Goal: Task Accomplishment & Management: Manage account settings

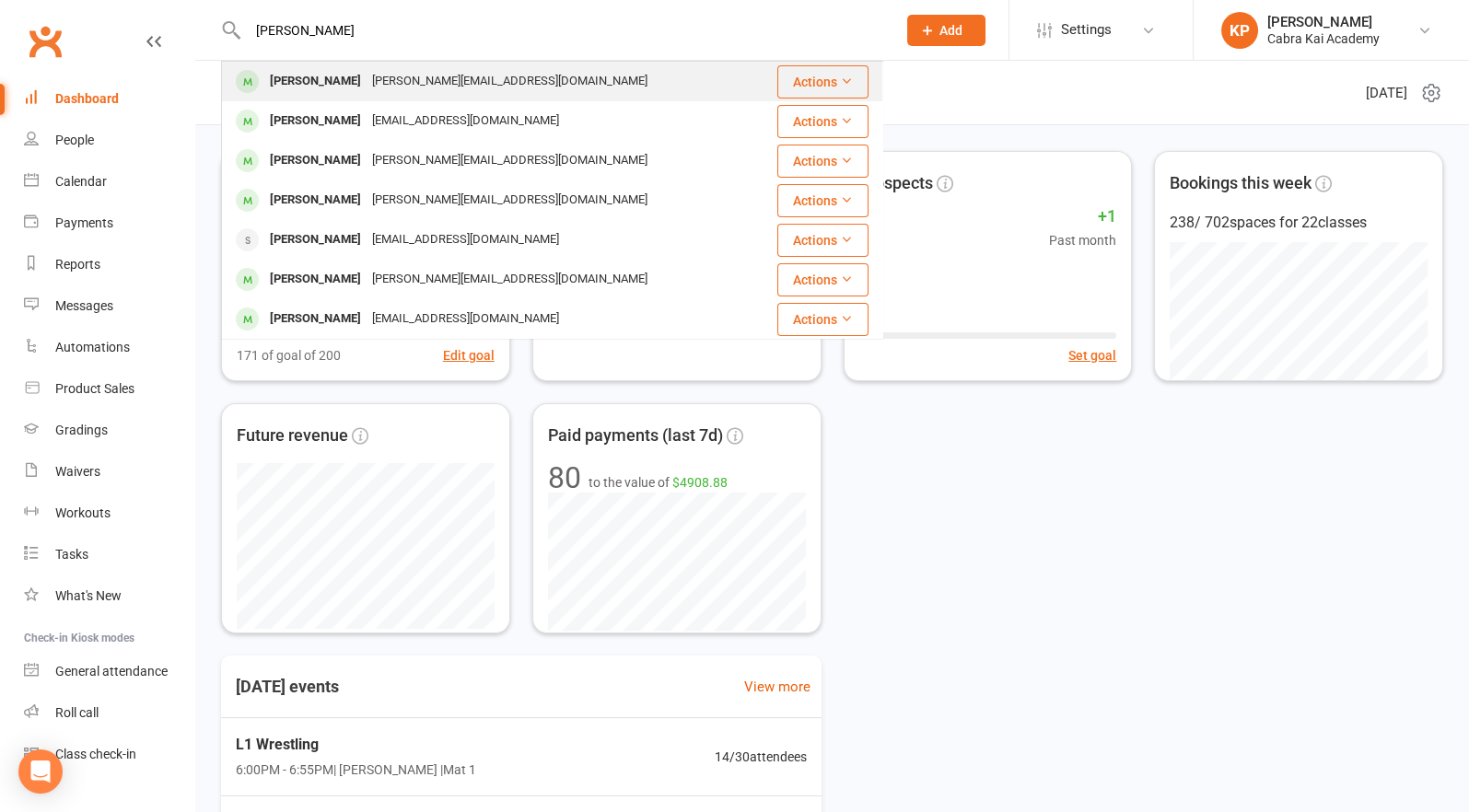
type input "[PERSON_NAME]"
click at [395, 80] on div "[PERSON_NAME][EMAIL_ADDRESS][DOMAIN_NAME]" at bounding box center [510, 81] width 287 height 27
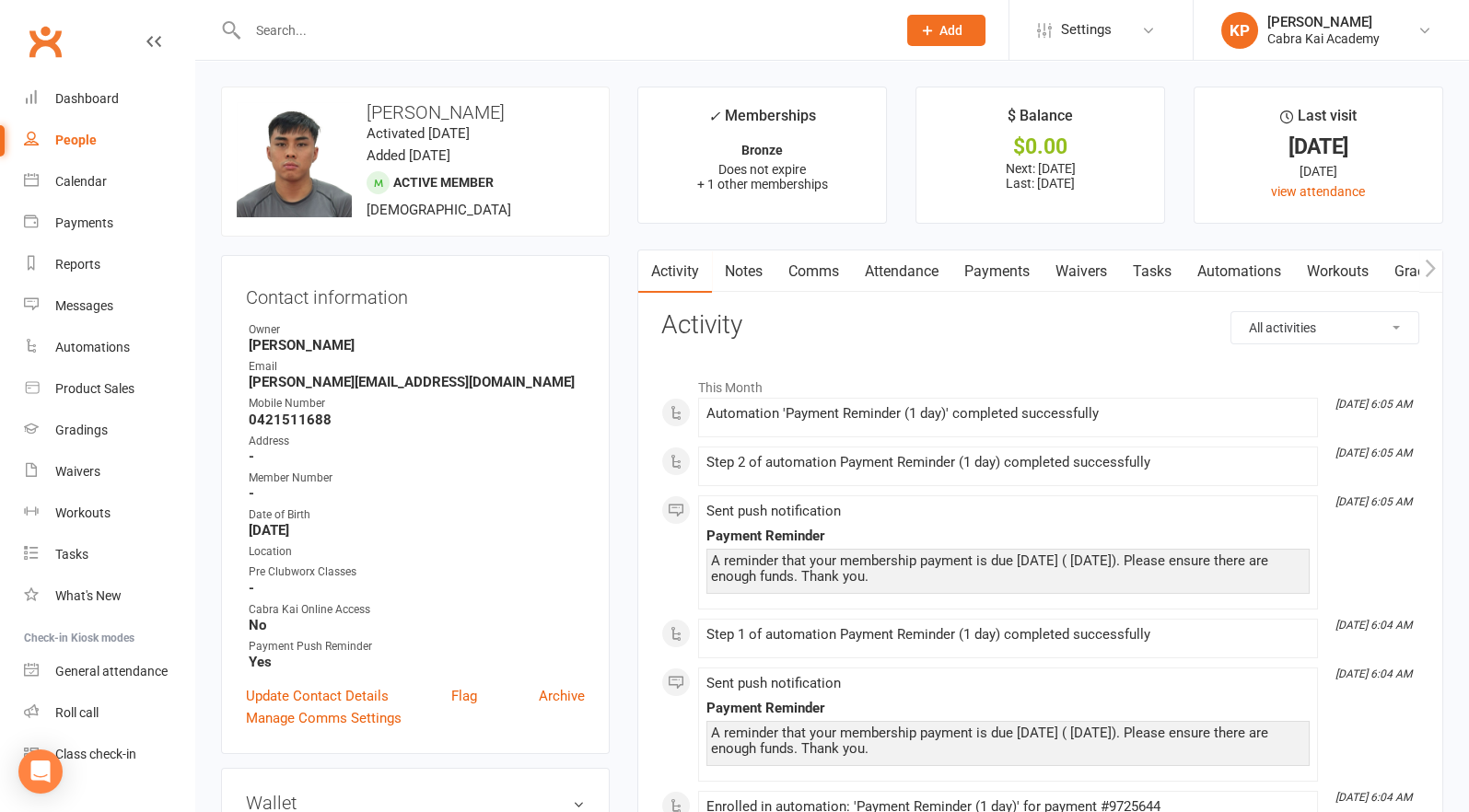
click at [1003, 272] on link "Payments" at bounding box center [997, 272] width 91 height 43
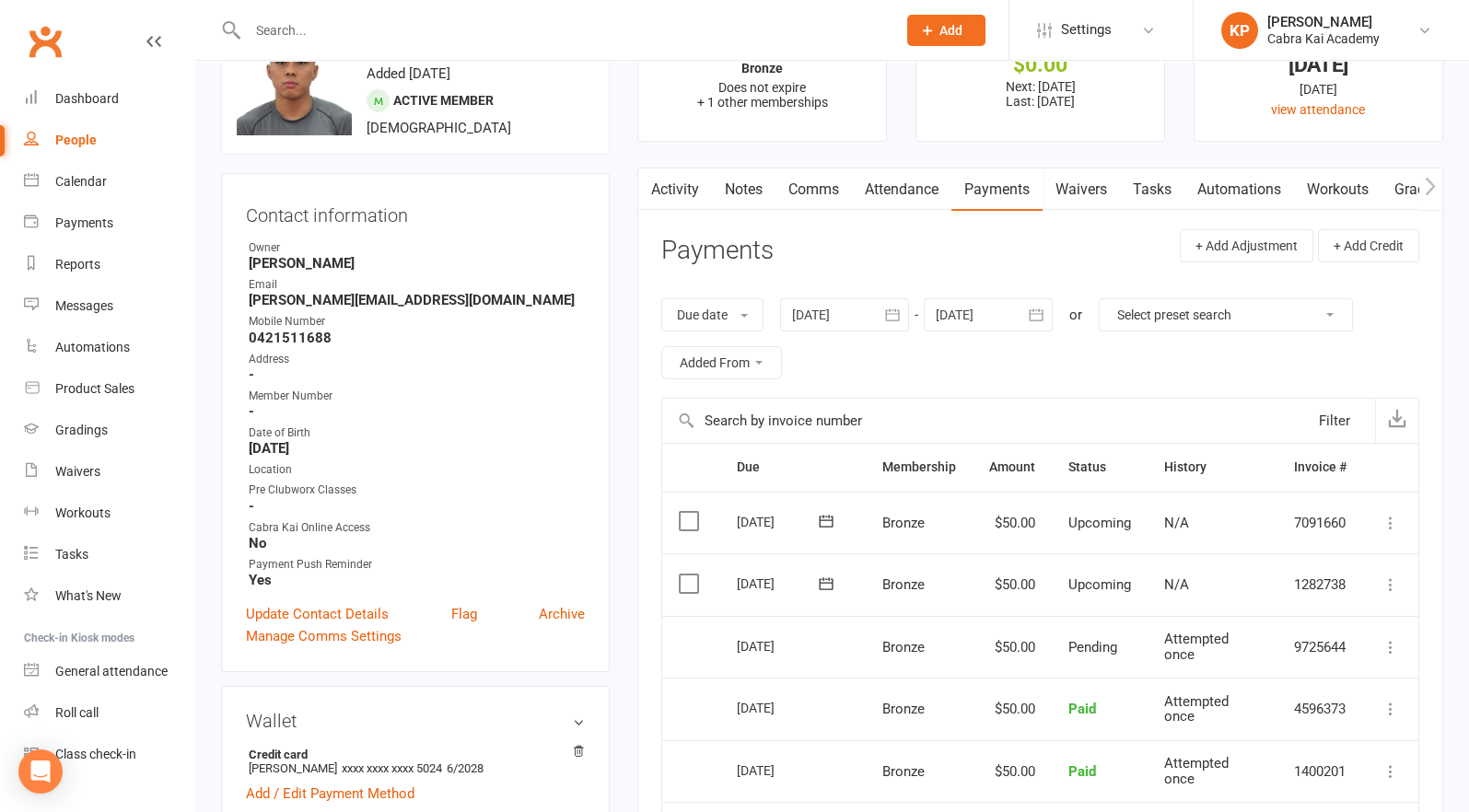
scroll to position [276, 0]
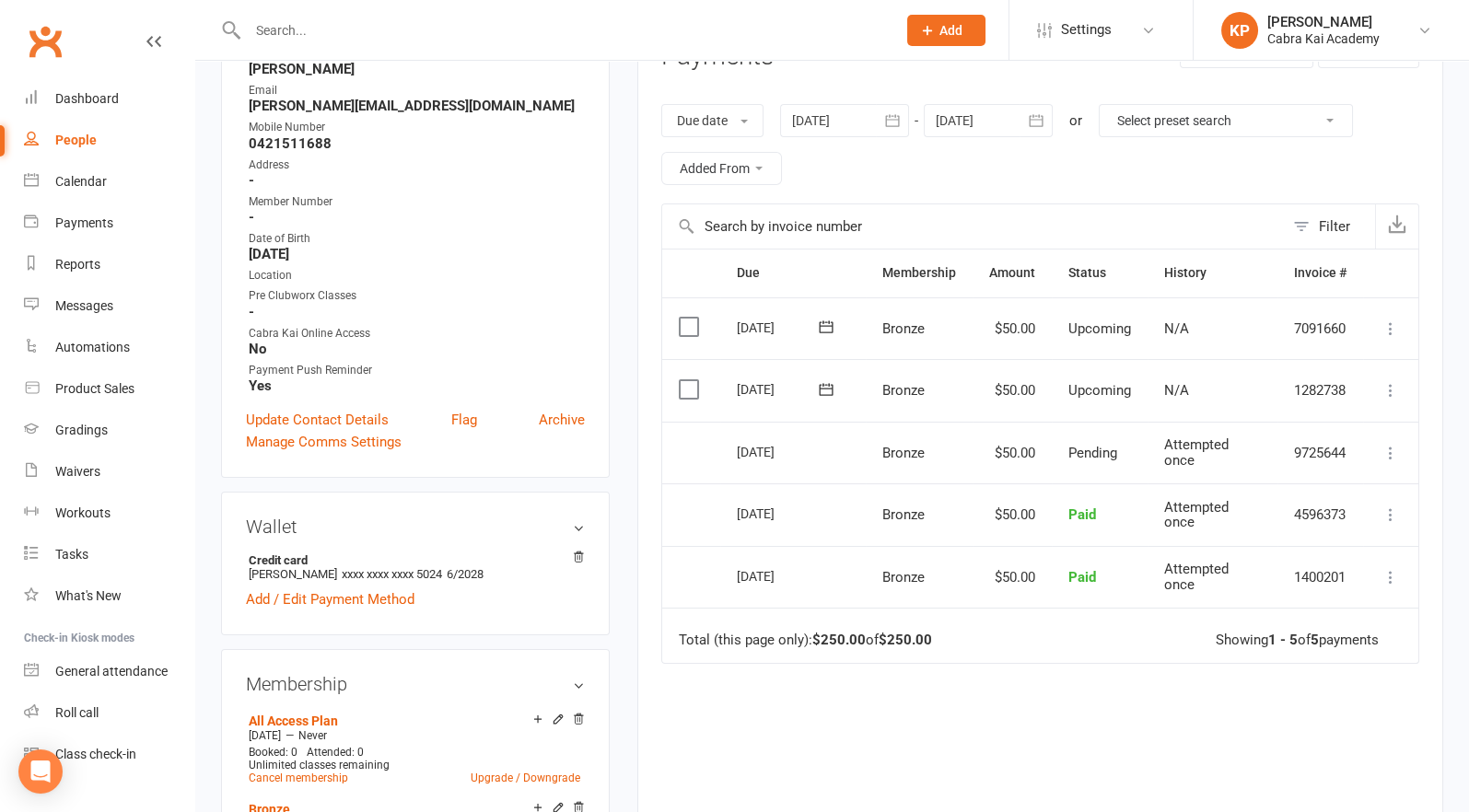
click at [1393, 445] on icon at bounding box center [1391, 453] width 18 height 18
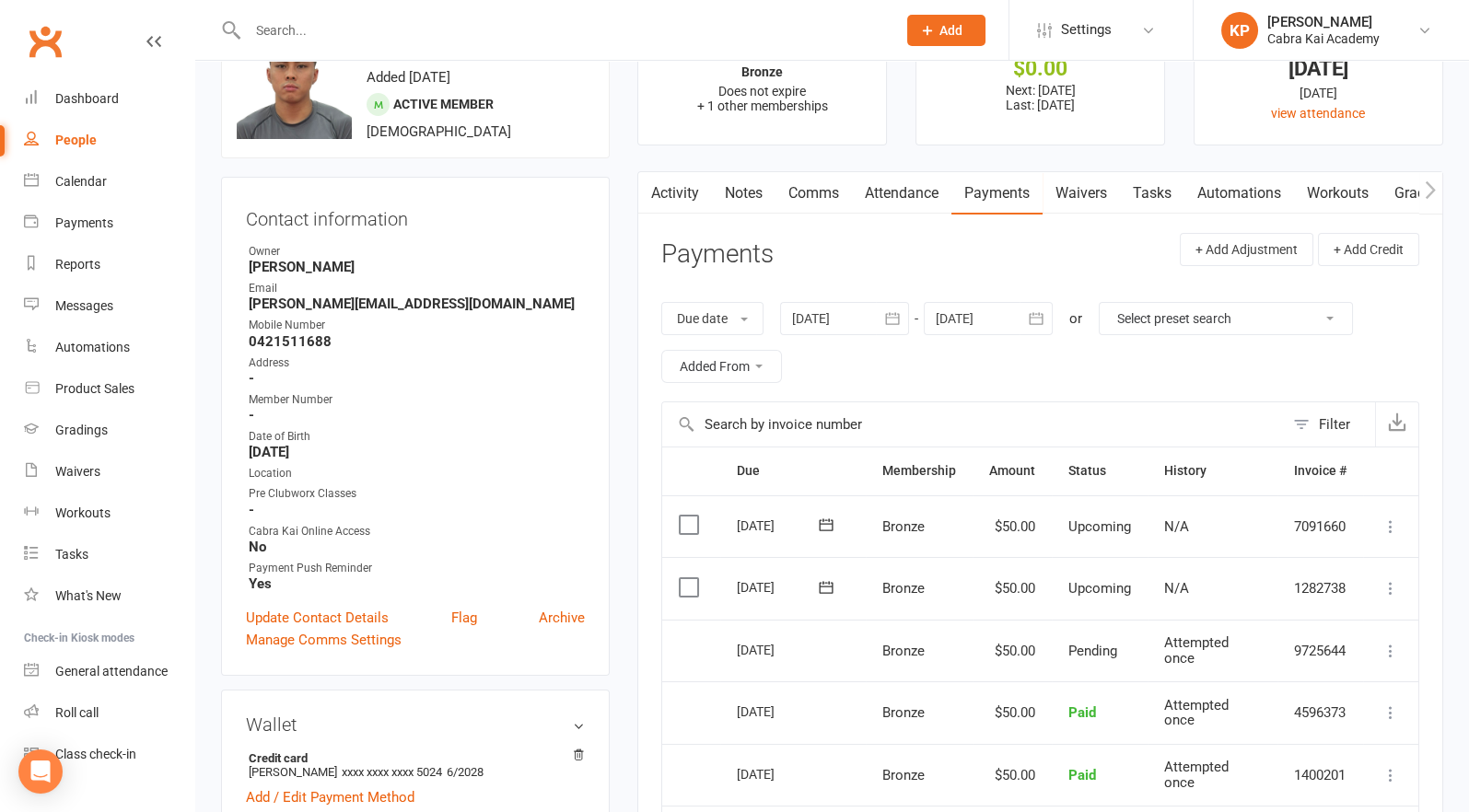
scroll to position [0, 0]
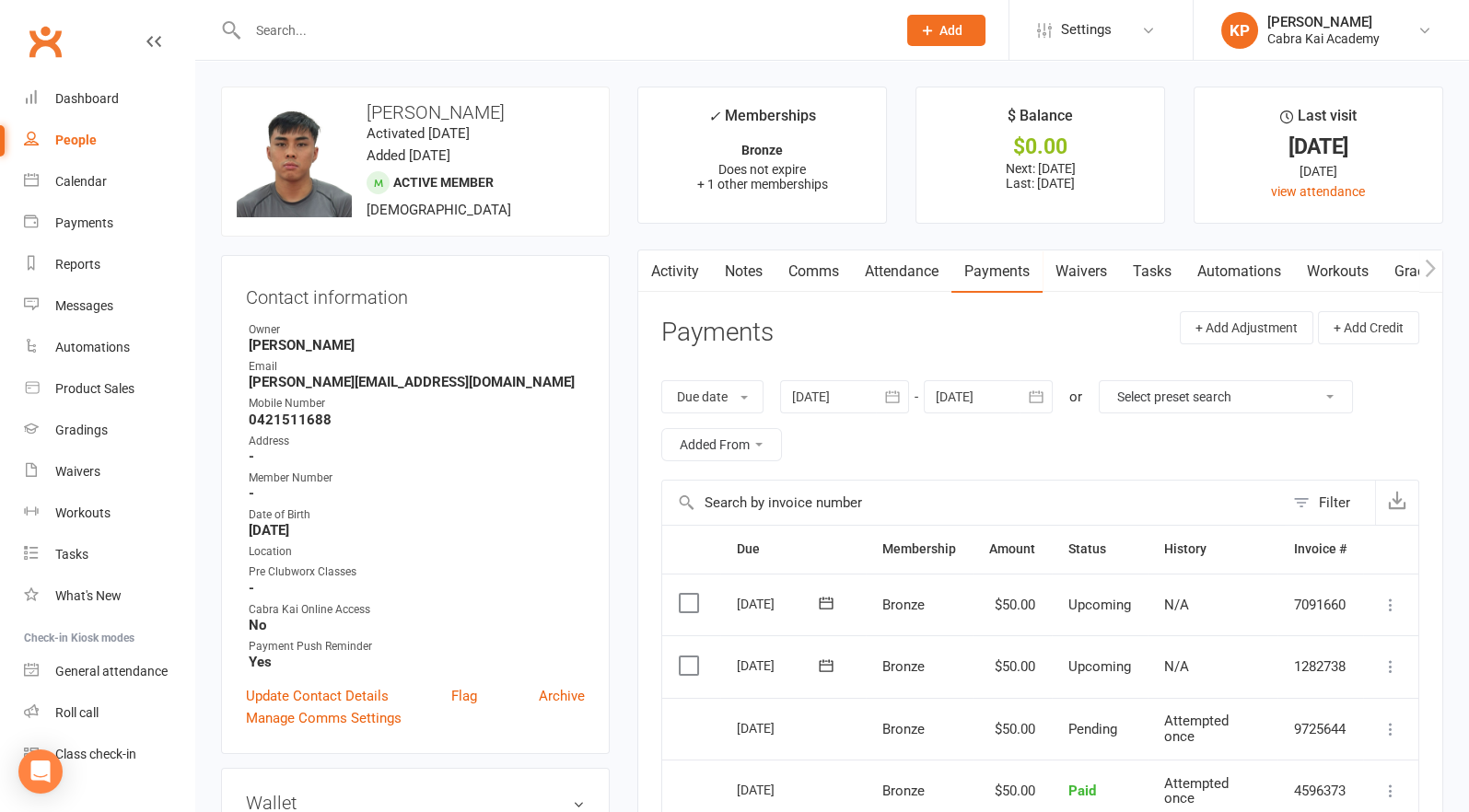
click at [310, 23] on input "text" at bounding box center [563, 30] width 641 height 26
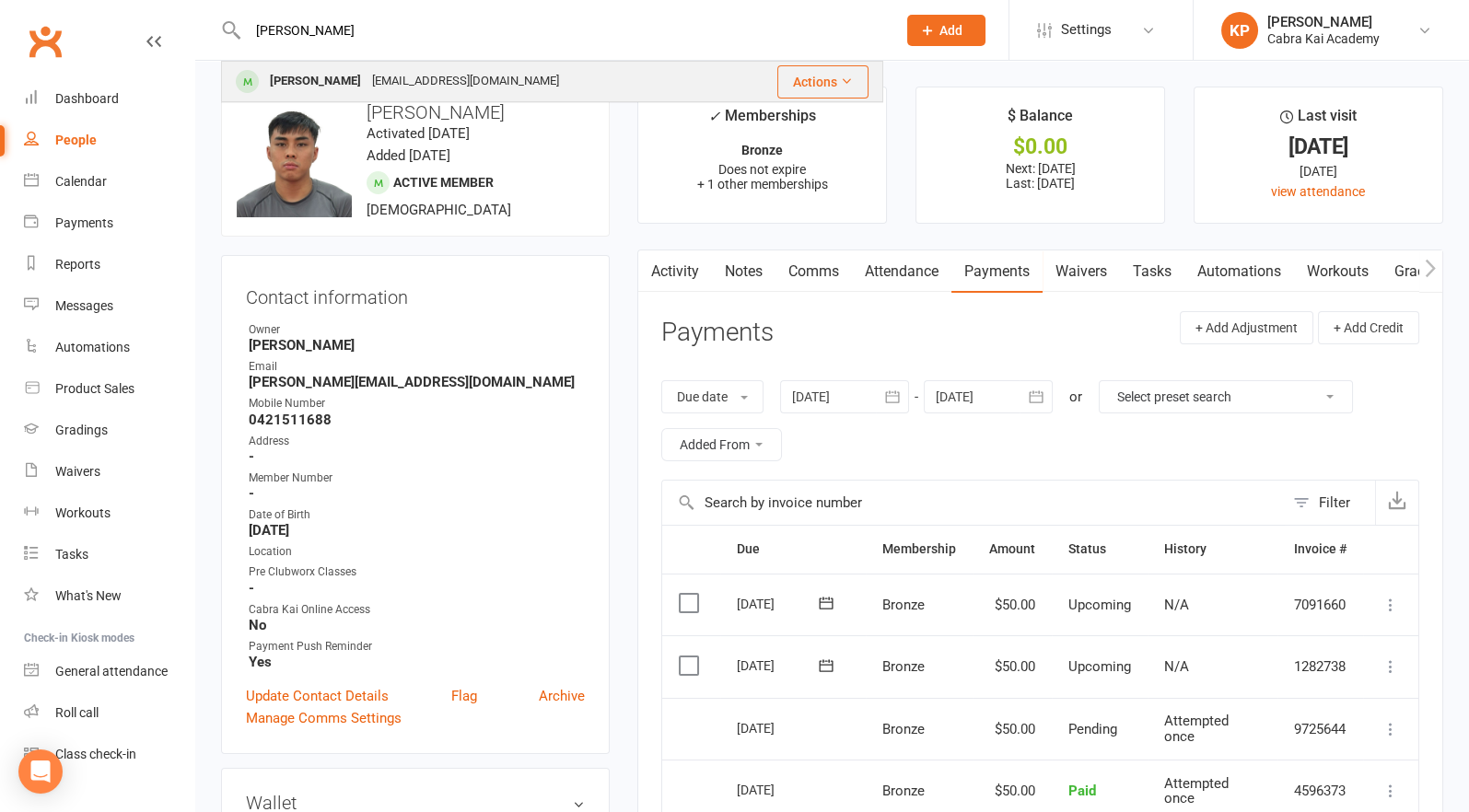
type input "[PERSON_NAME]"
click at [337, 85] on div "[PERSON_NAME]" at bounding box center [316, 81] width 103 height 27
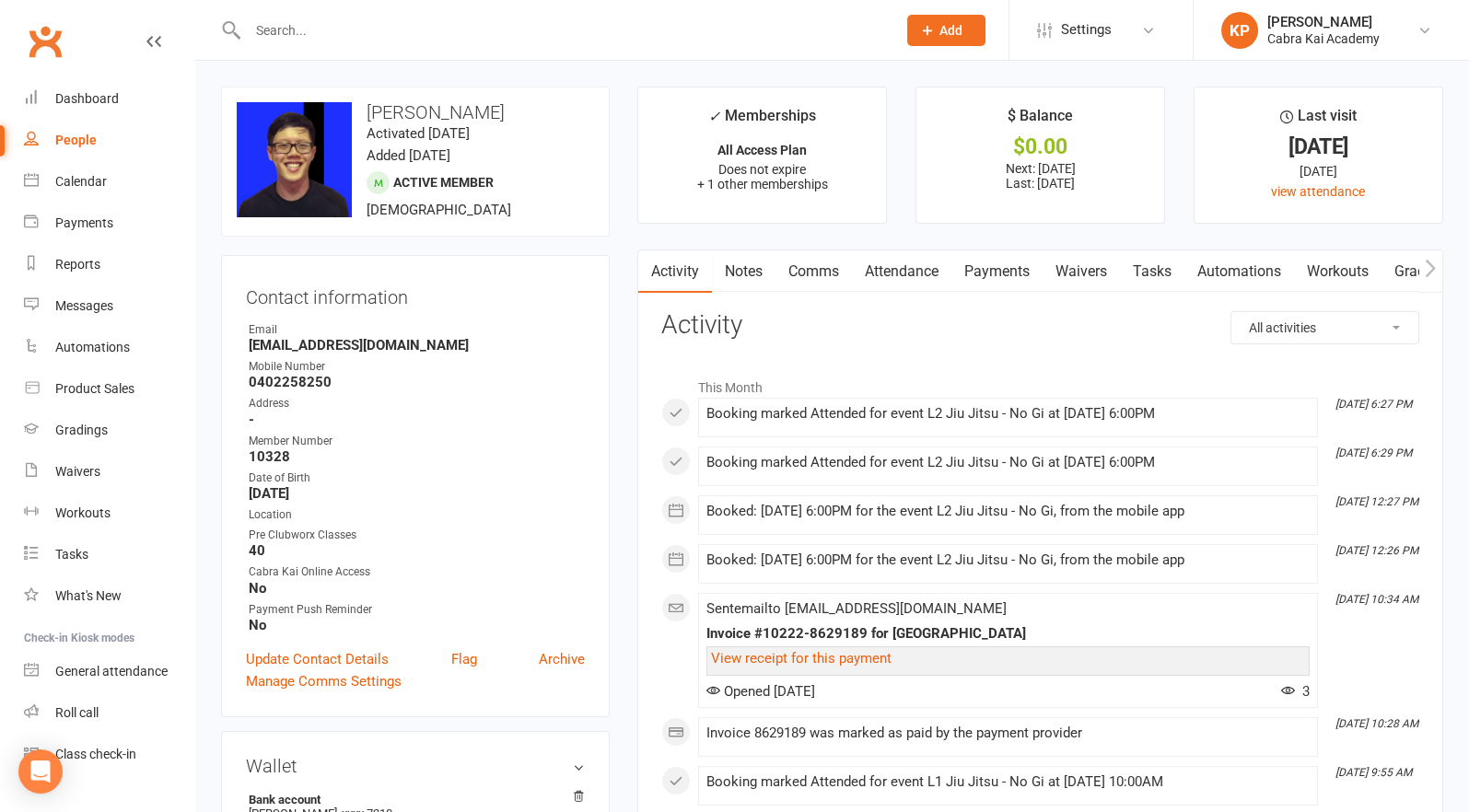
click at [1001, 256] on link "Payments" at bounding box center [997, 272] width 91 height 43
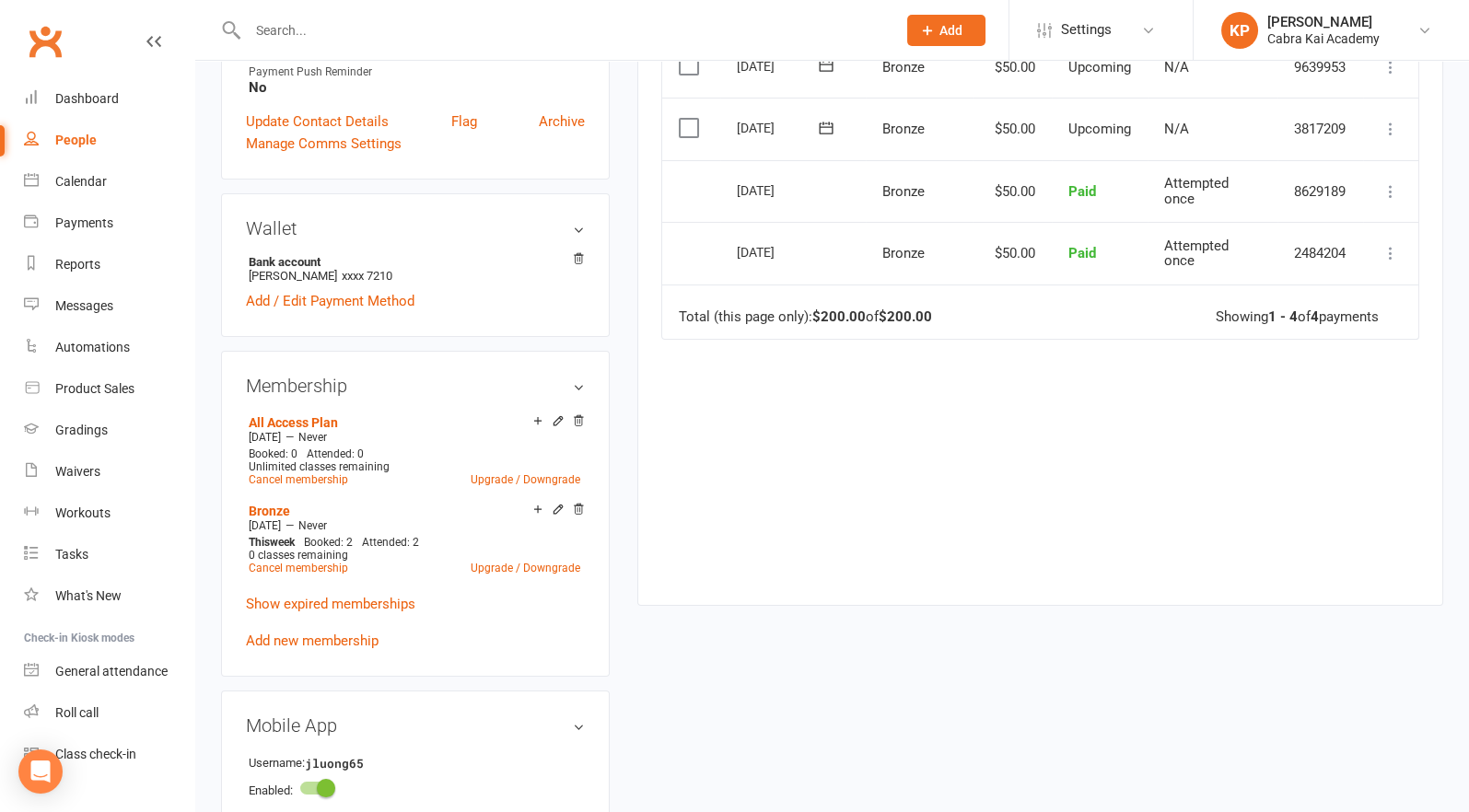
scroll to position [553, 0]
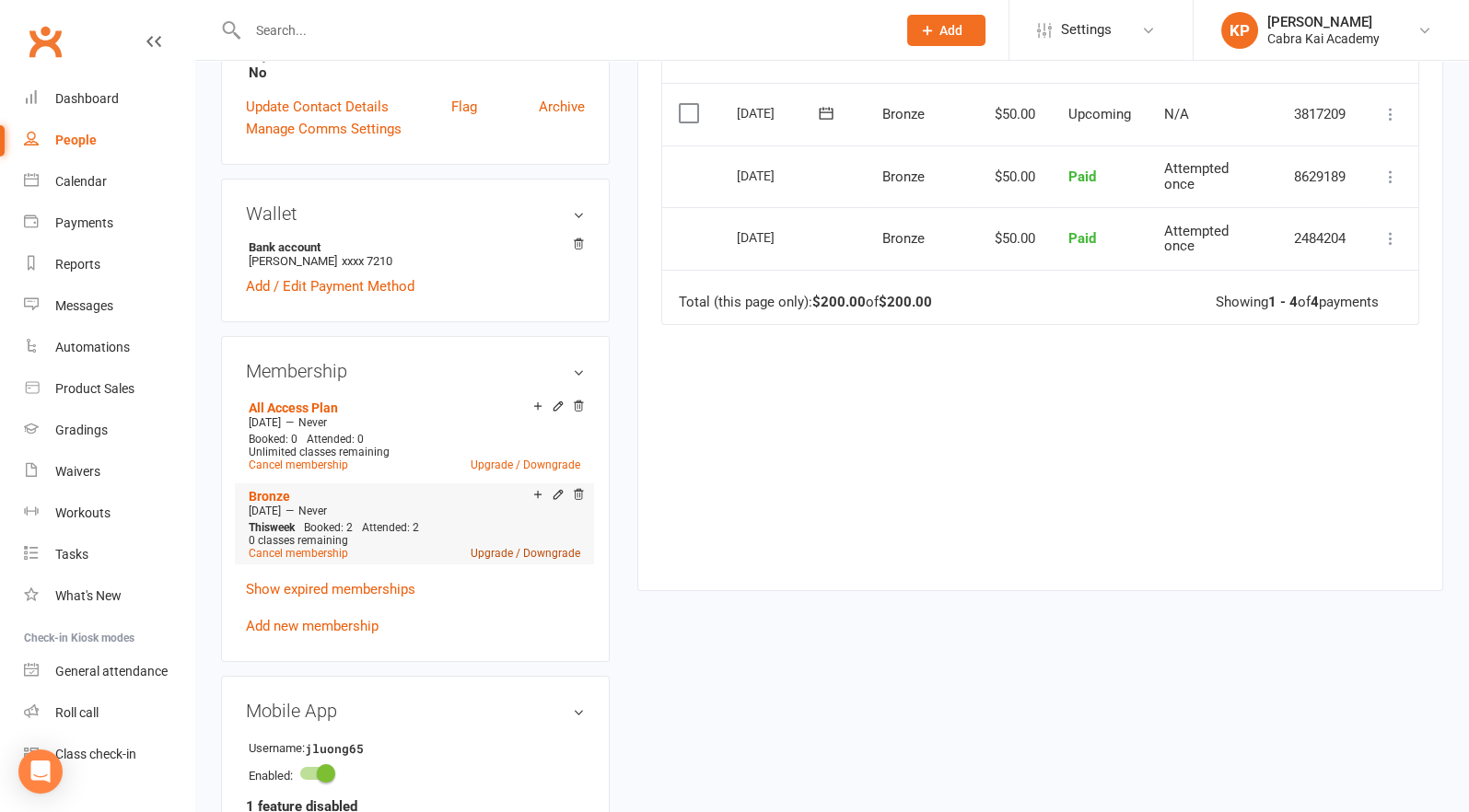
click at [496, 549] on link "Upgrade / Downgrade" at bounding box center [525, 553] width 109 height 13
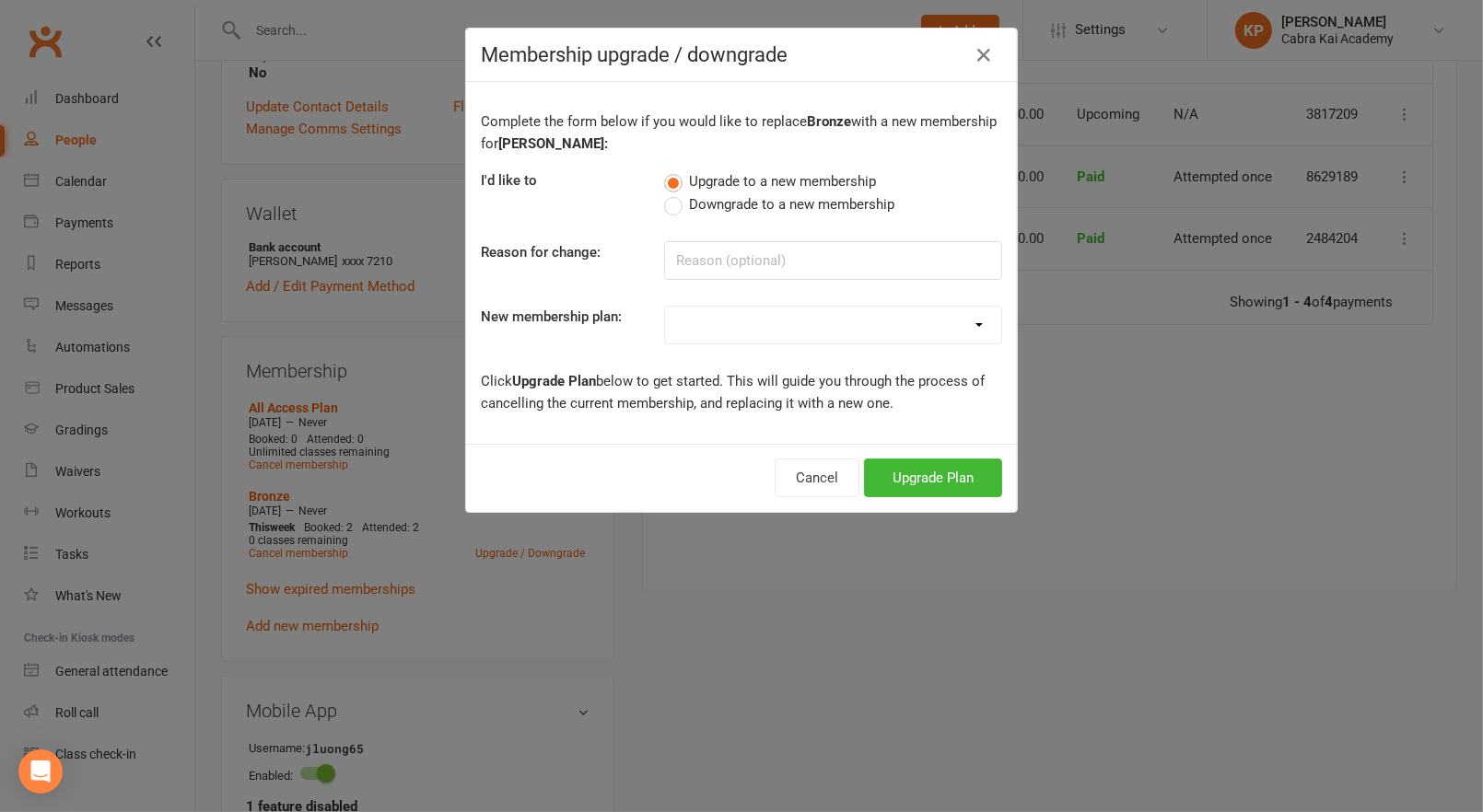
click at [963, 334] on select "Bronze Silver Gold Platinum 3 Class Legacy Unlimited Jiu Jitsu All Access Plan …" at bounding box center [832, 325] width 336 height 37
select select "1"
click at [665, 307] on select "Bronze Silver Gold Platinum 3 Class Legacy Unlimited Jiu Jitsu All Access Plan …" at bounding box center [832, 325] width 336 height 37
click at [944, 472] on button "Upgrade Plan" at bounding box center [932, 478] width 138 height 39
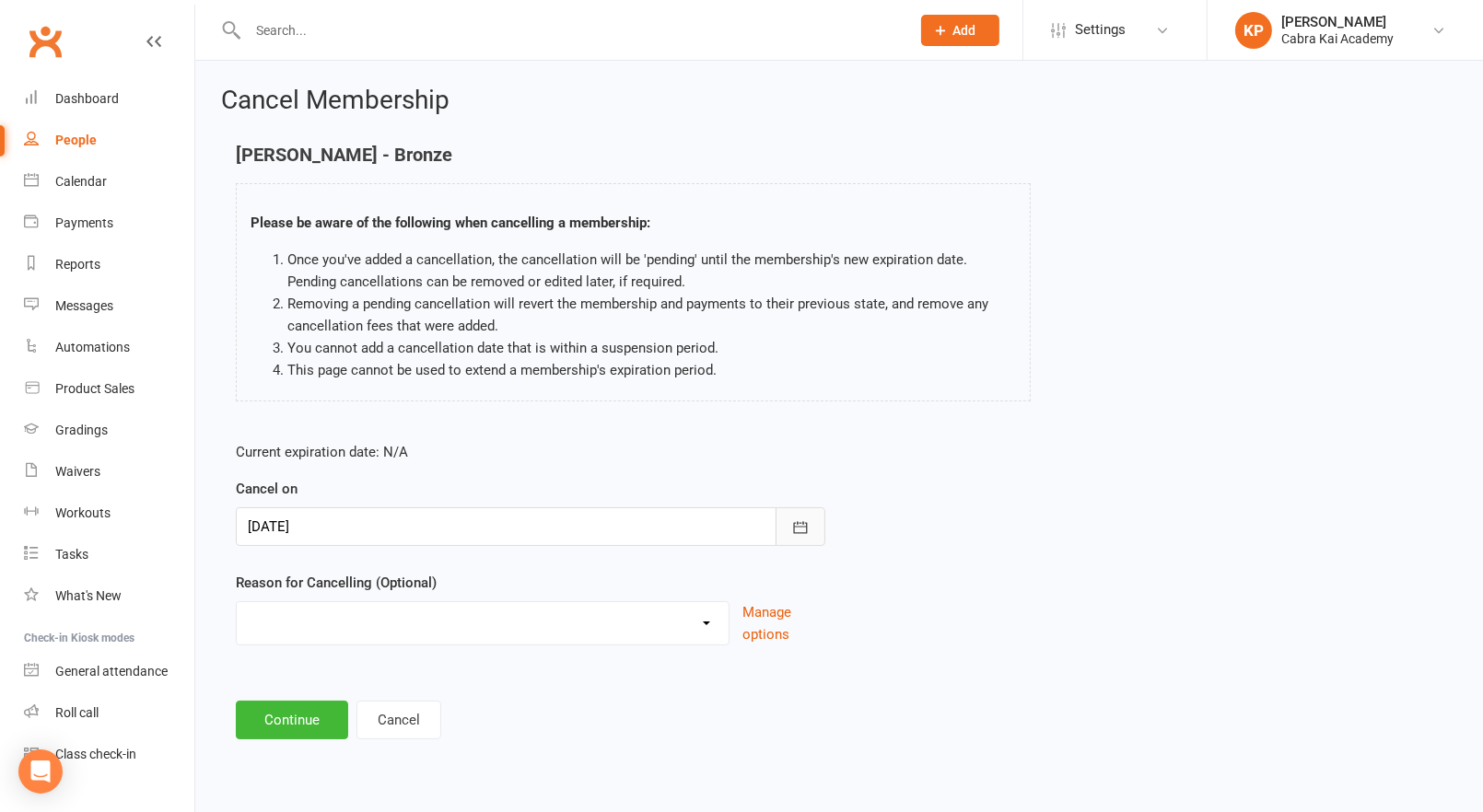
click at [810, 528] on button "button" at bounding box center [800, 526] width 49 height 39
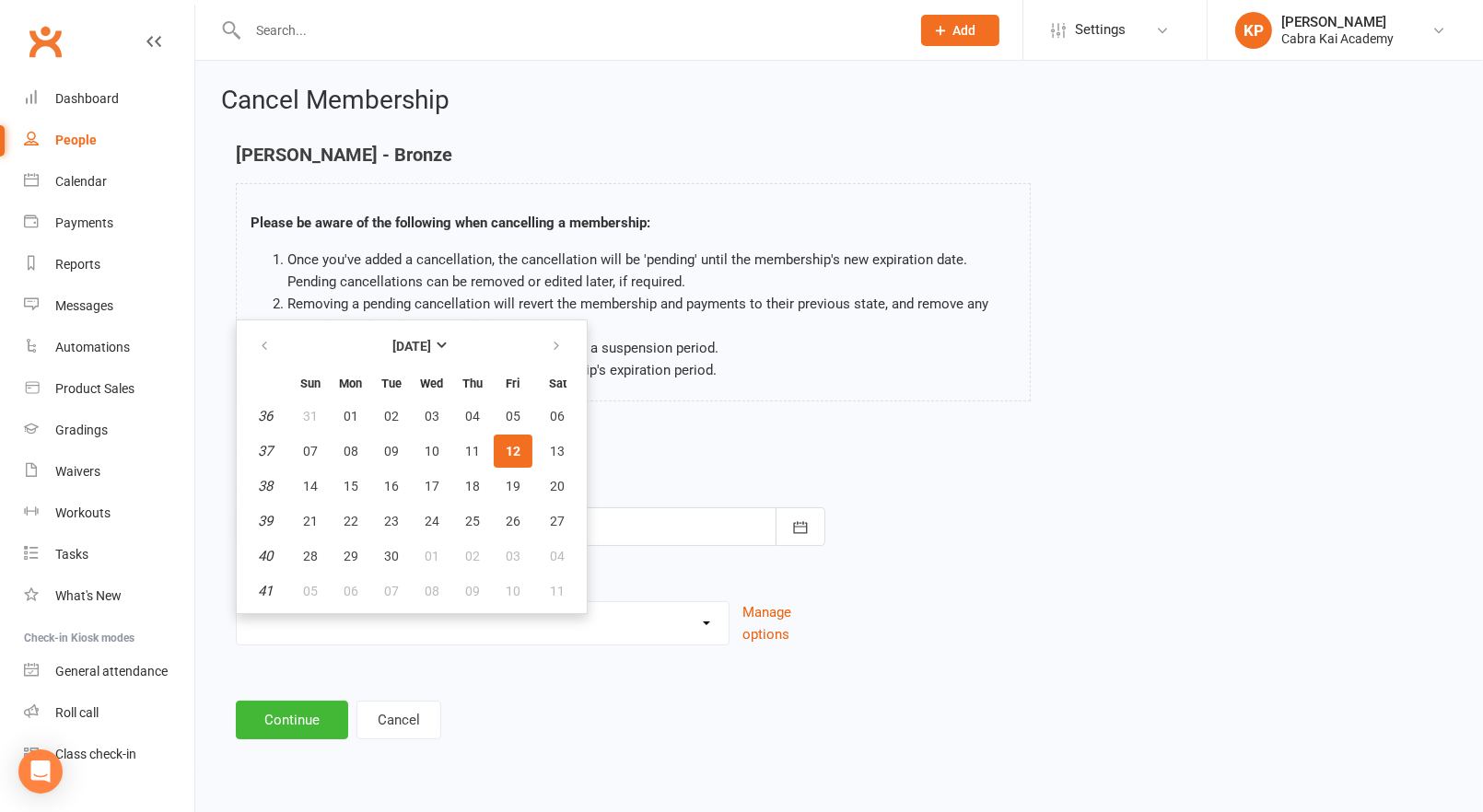
click at [509, 445] on span "12" at bounding box center [512, 451] width 15 height 15
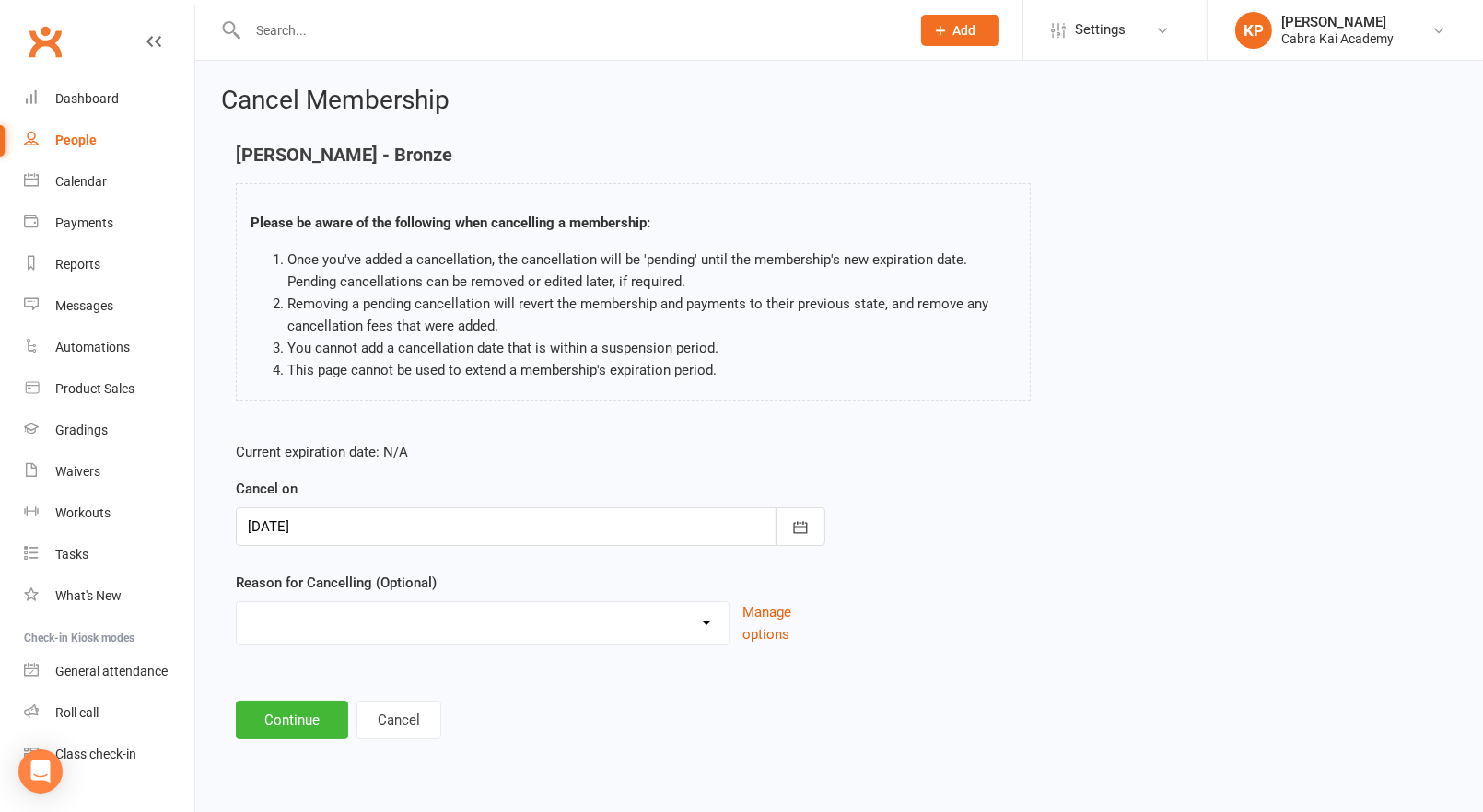
click at [711, 625] on select "Changed Gyms Family Financial Health Holiday Injury Issues No time/busy Relocat…" at bounding box center [483, 620] width 492 height 37
select select "11"
click at [237, 602] on select "Changed Gyms Family Financial Health Holiday Injury Issues No time/busy Relocat…" at bounding box center [483, 620] width 492 height 37
click at [292, 714] on button "Continue" at bounding box center [292, 720] width 112 height 39
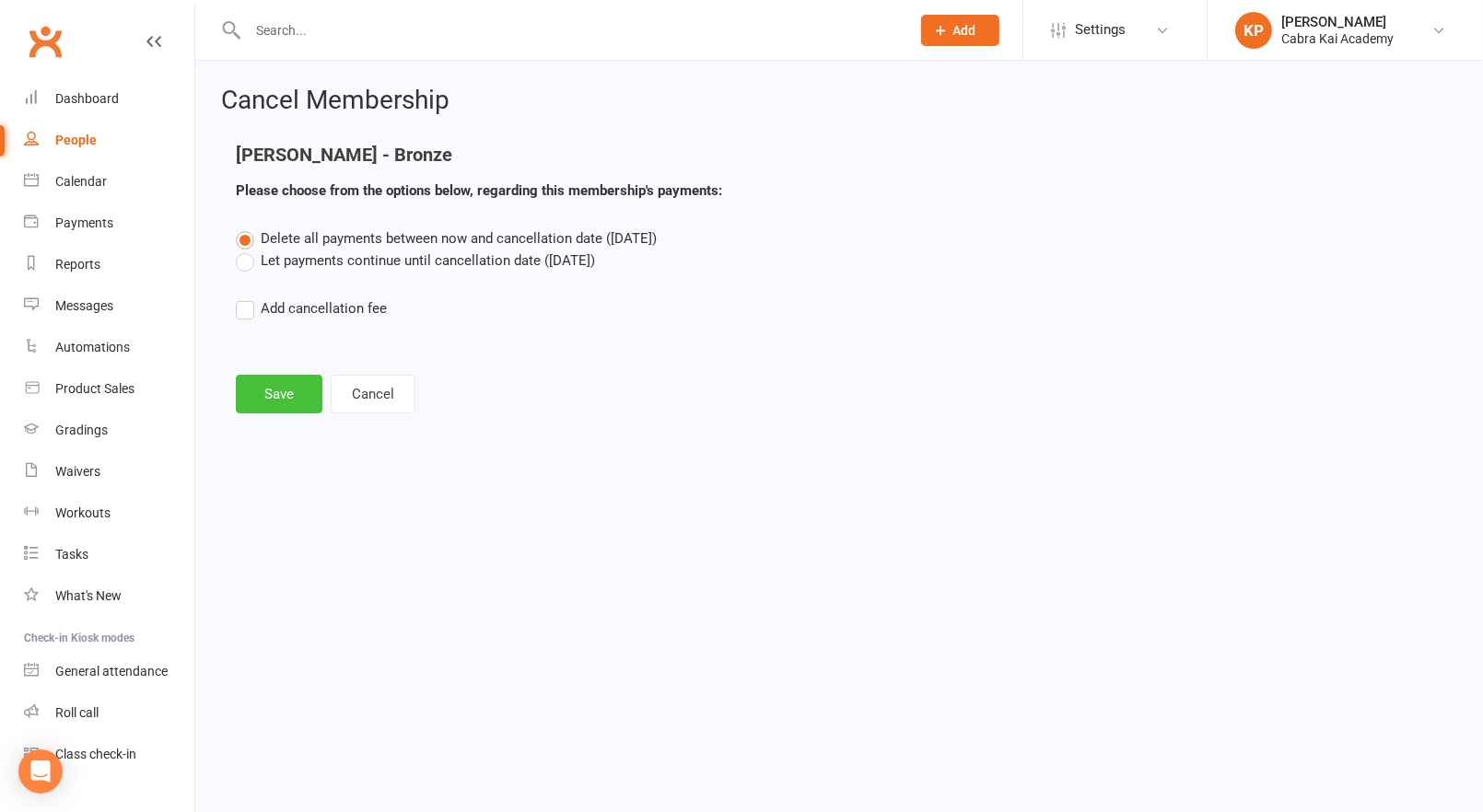
click at [282, 398] on button "Save" at bounding box center [279, 394] width 86 height 39
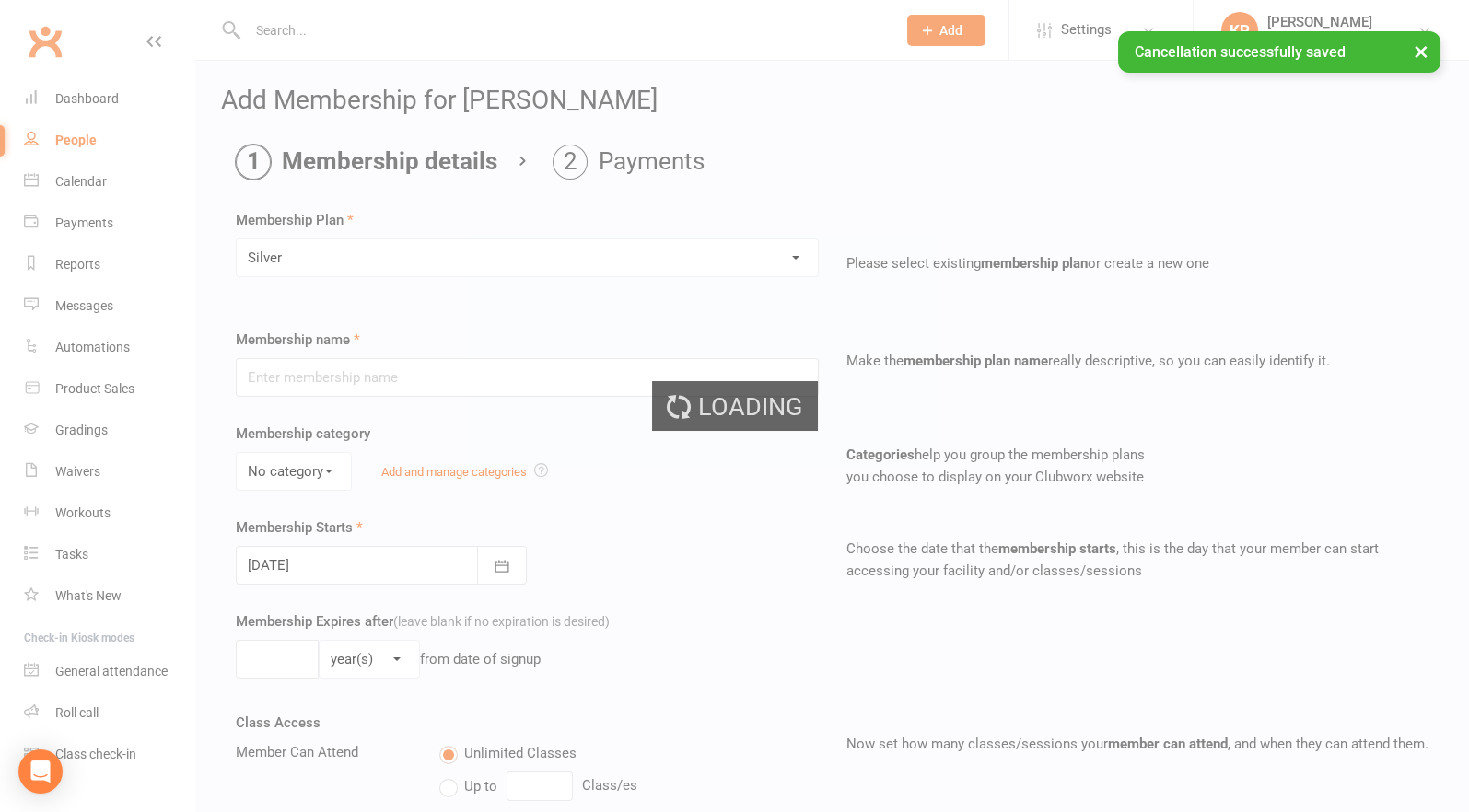
type input "Silver"
select select "0"
type input "0"
type input "4"
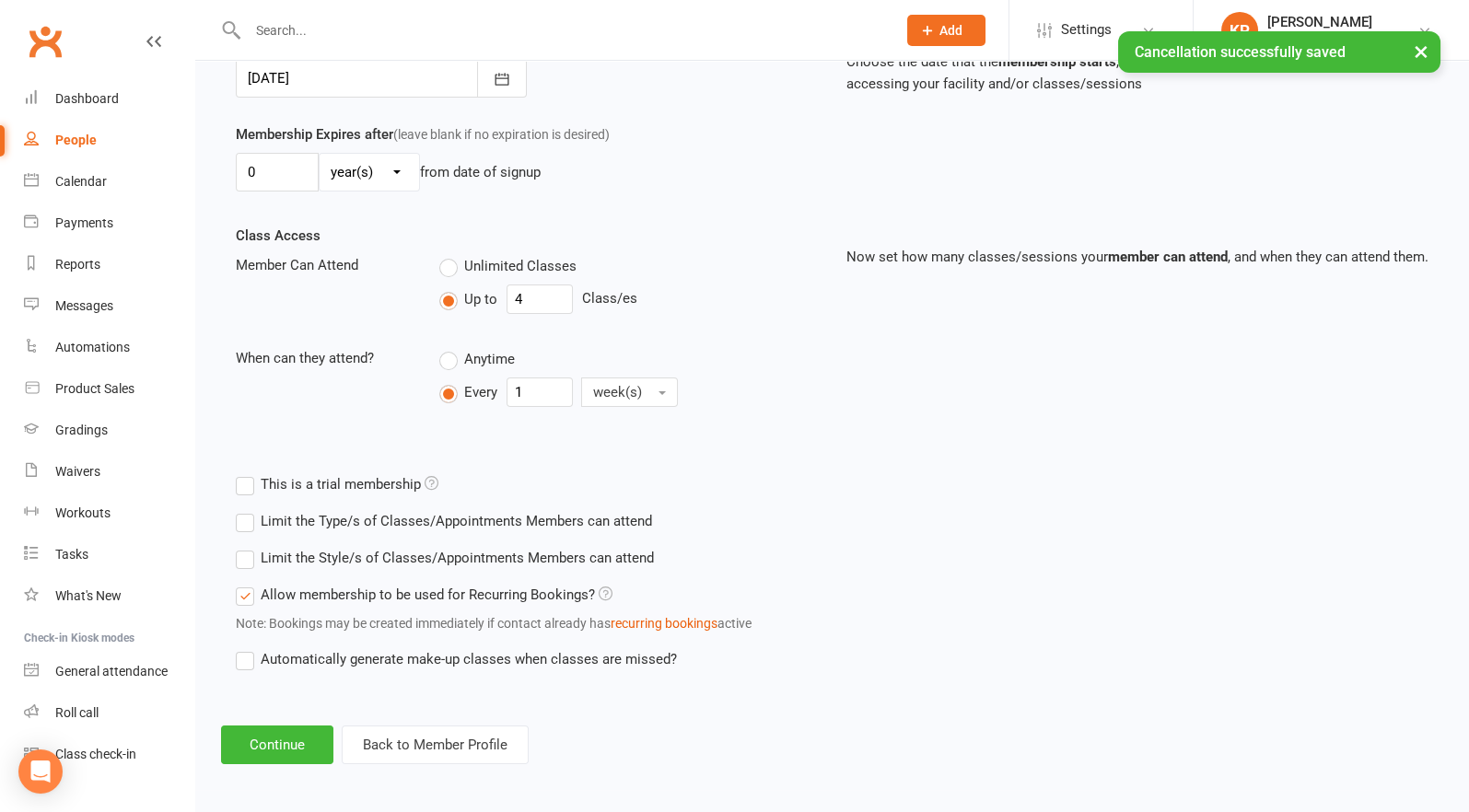
scroll to position [489, 0]
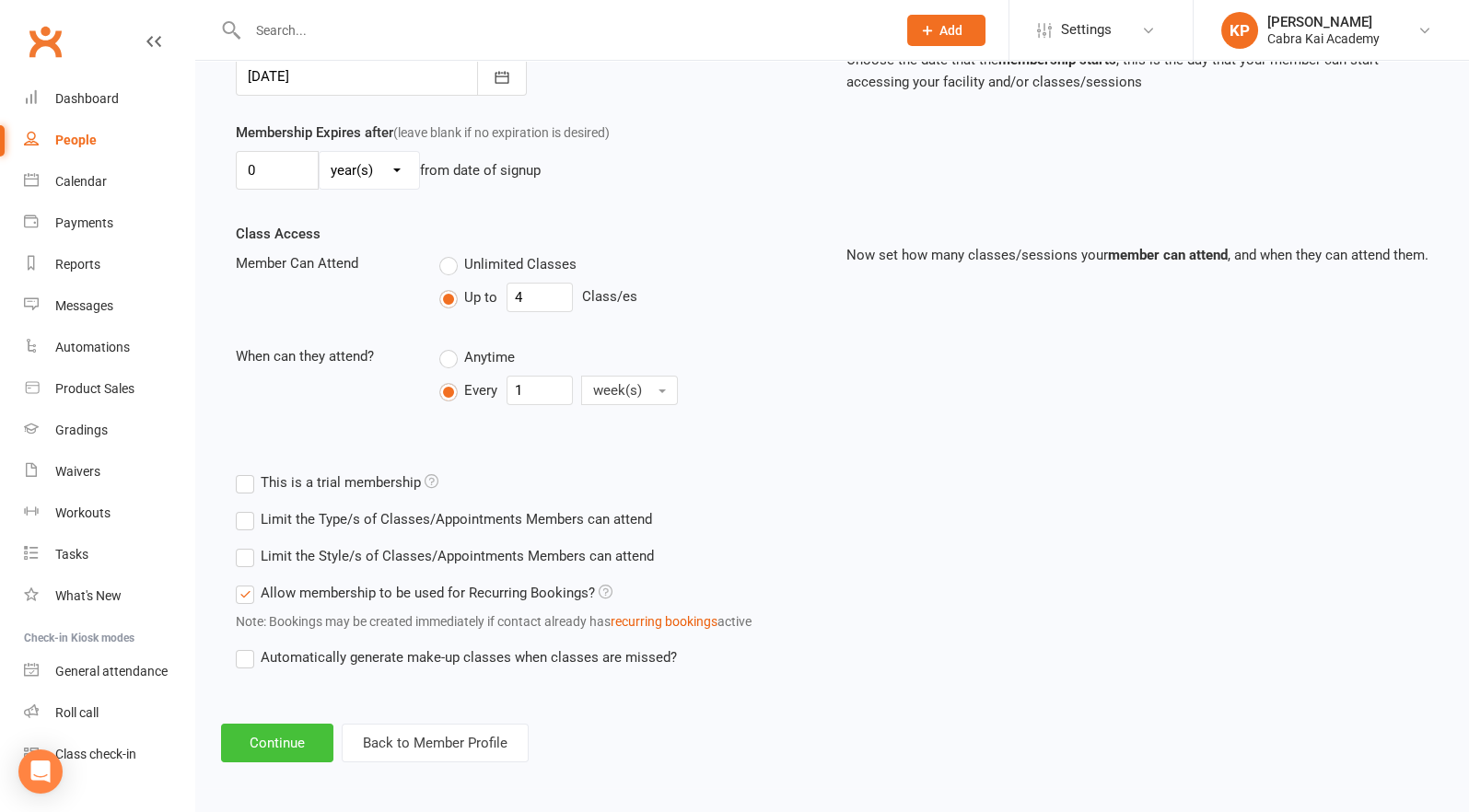
click at [291, 740] on button "Continue" at bounding box center [277, 743] width 112 height 39
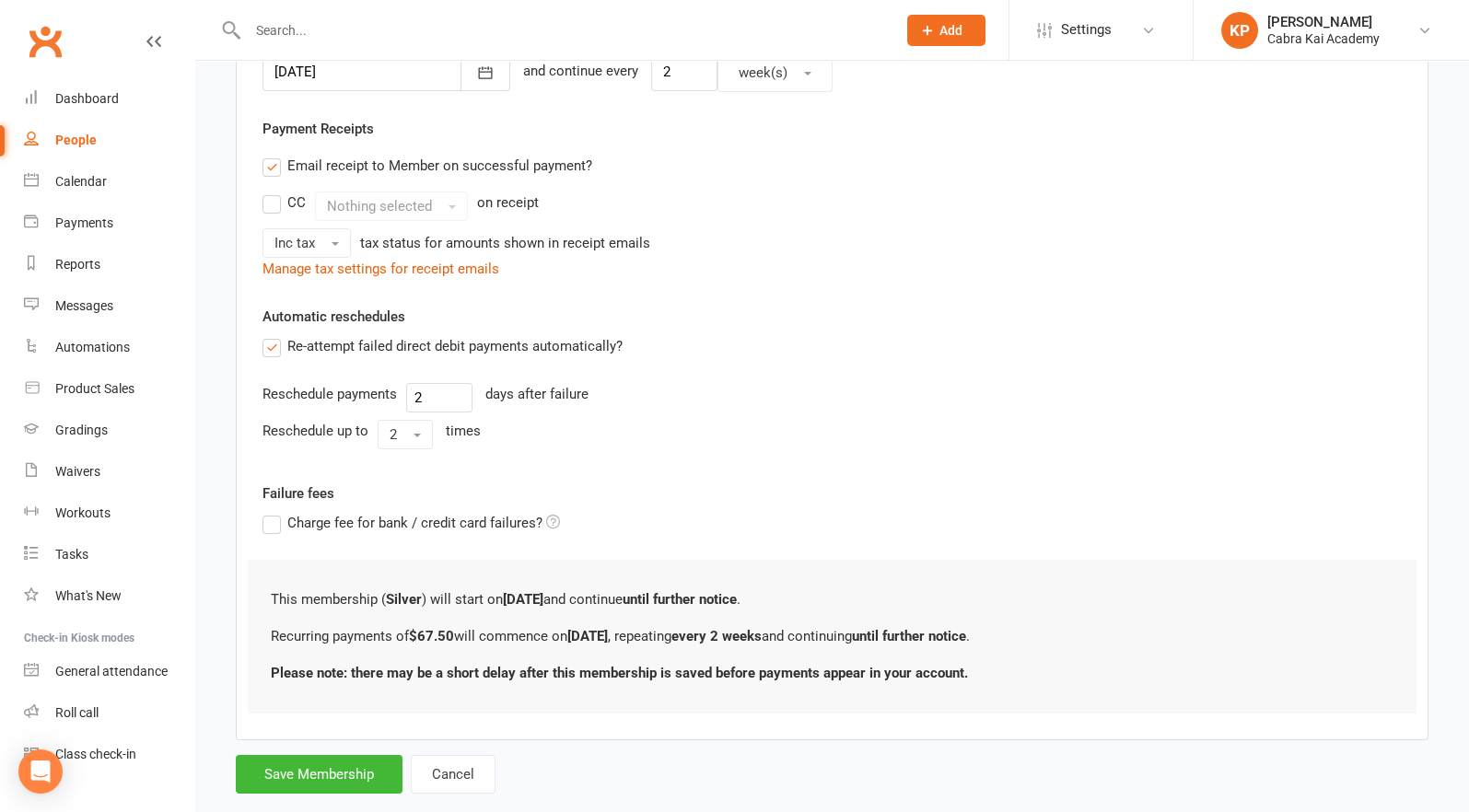
scroll to position [0, 0]
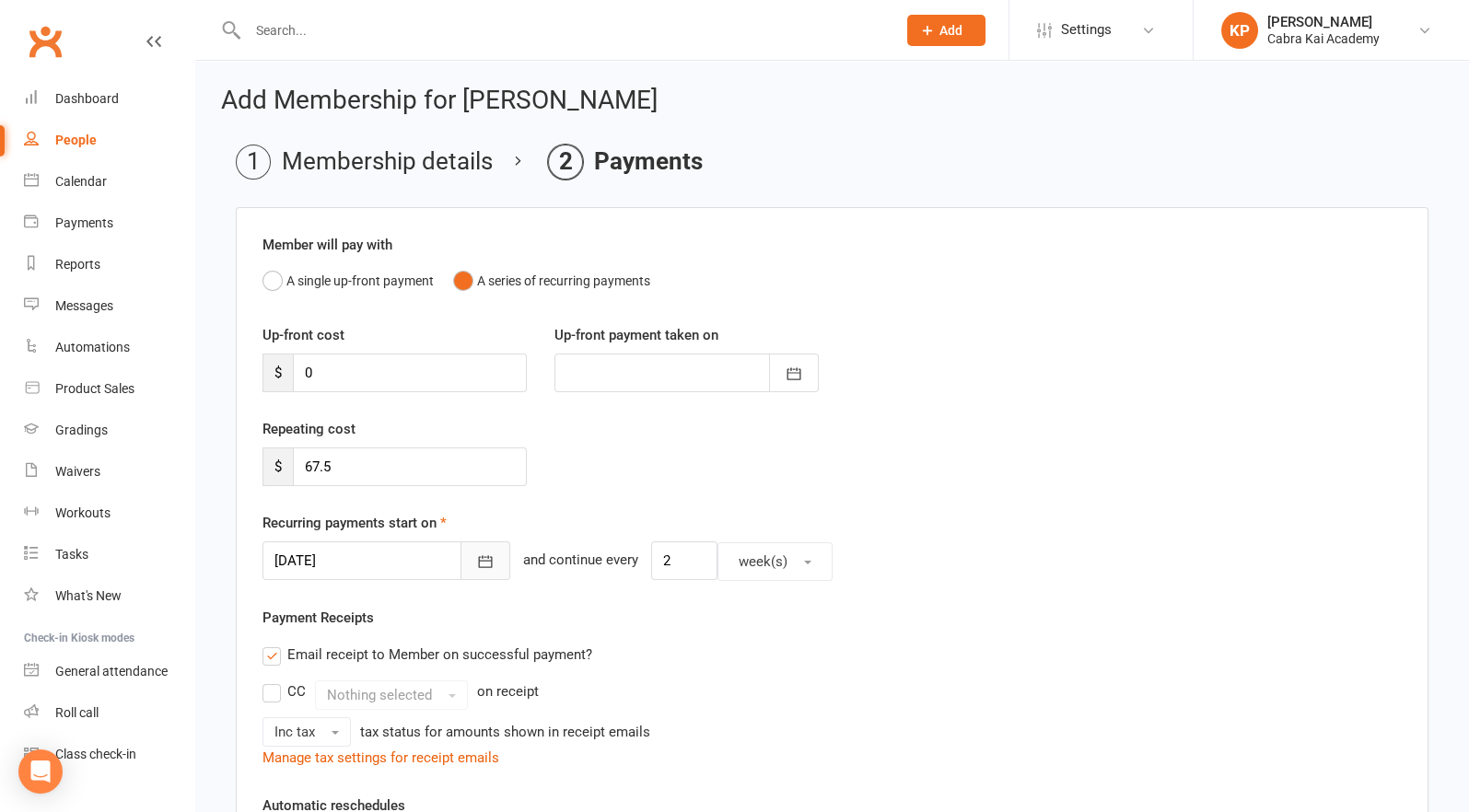
click at [476, 562] on icon "button" at bounding box center [485, 561] width 18 height 18
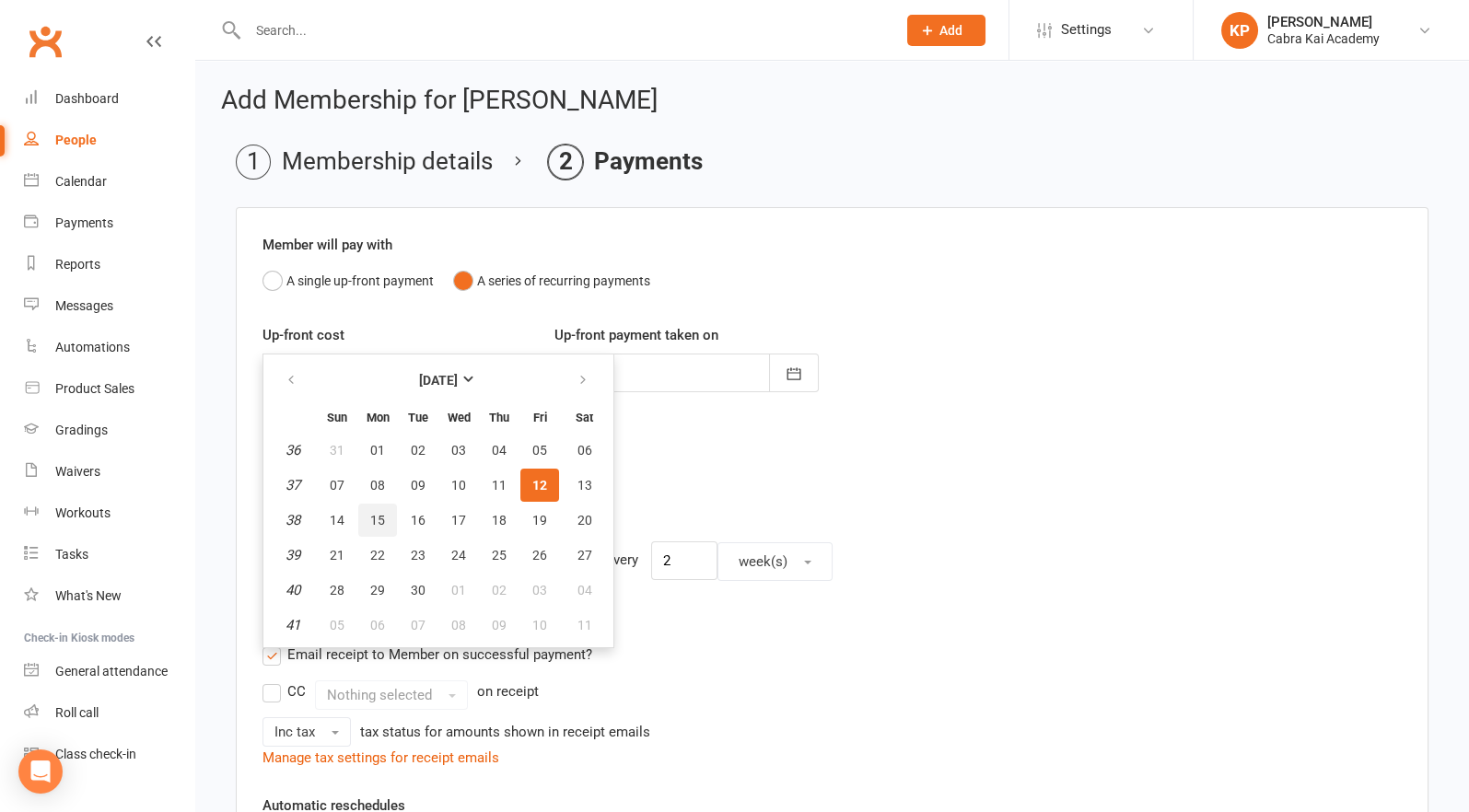
click at [380, 517] on span "15" at bounding box center [377, 520] width 15 height 15
type input "[DATE]"
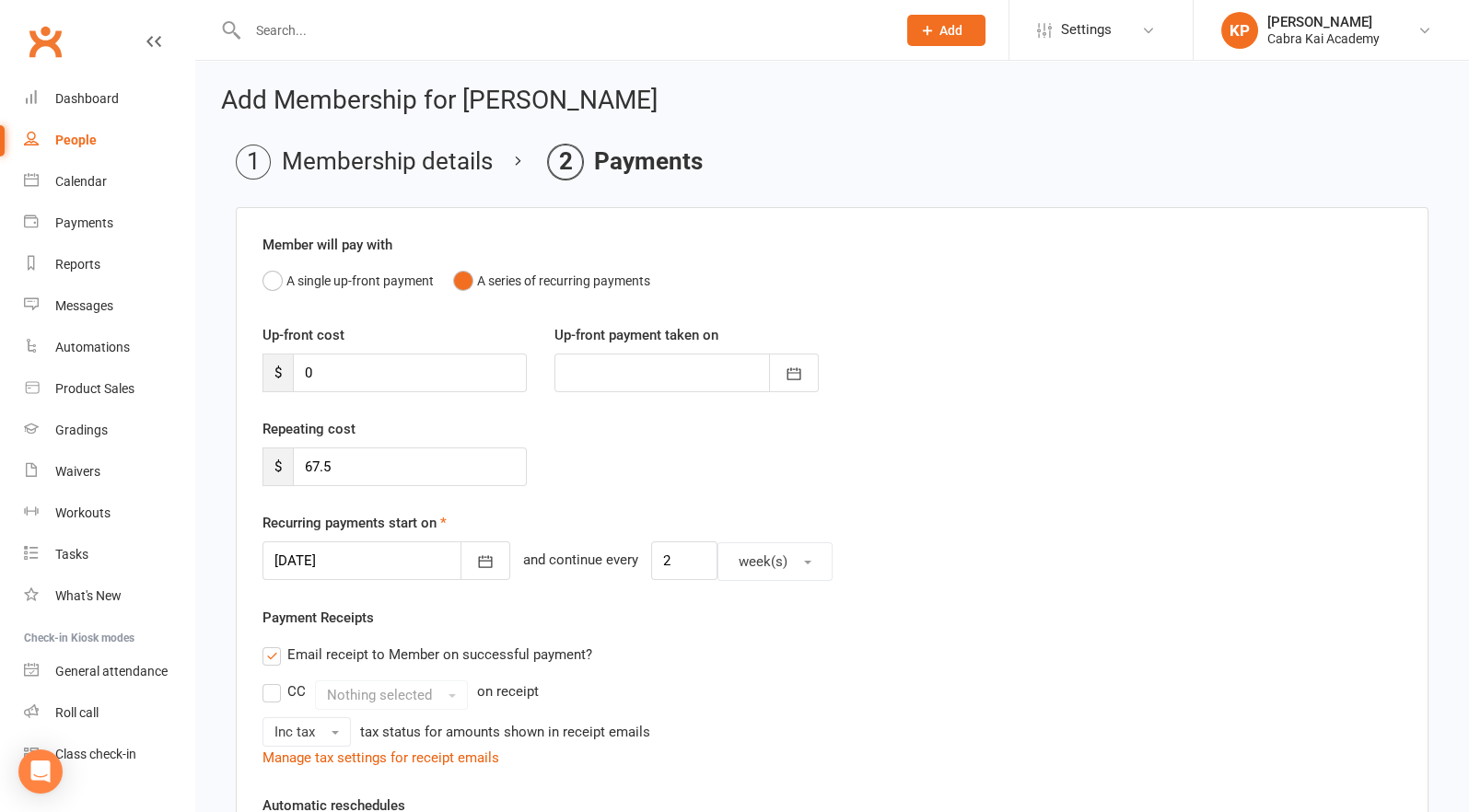
click at [774, 654] on div "Email receipt to Member on successful payment?" at bounding box center [825, 654] width 1154 height 37
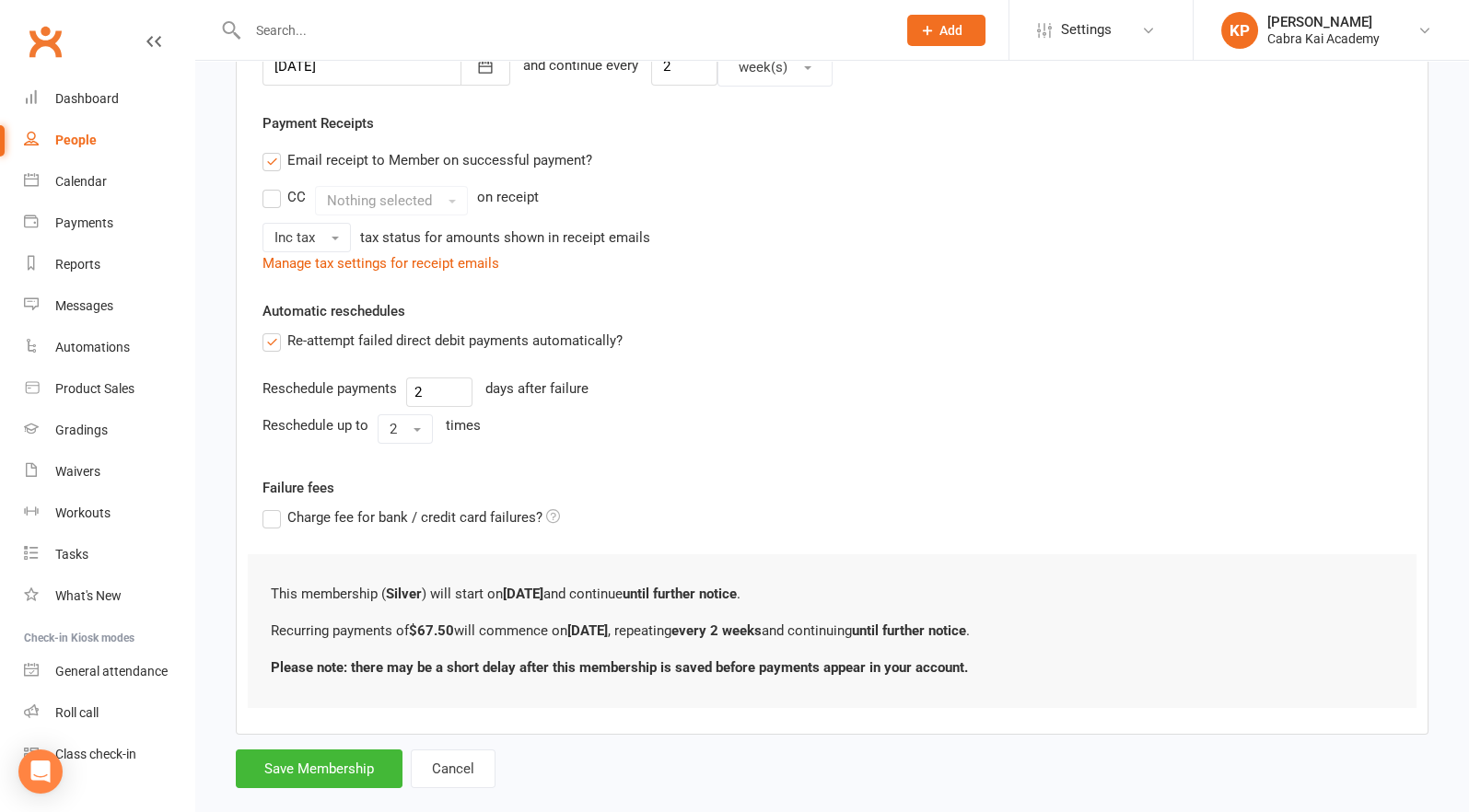
scroll to position [522, 0]
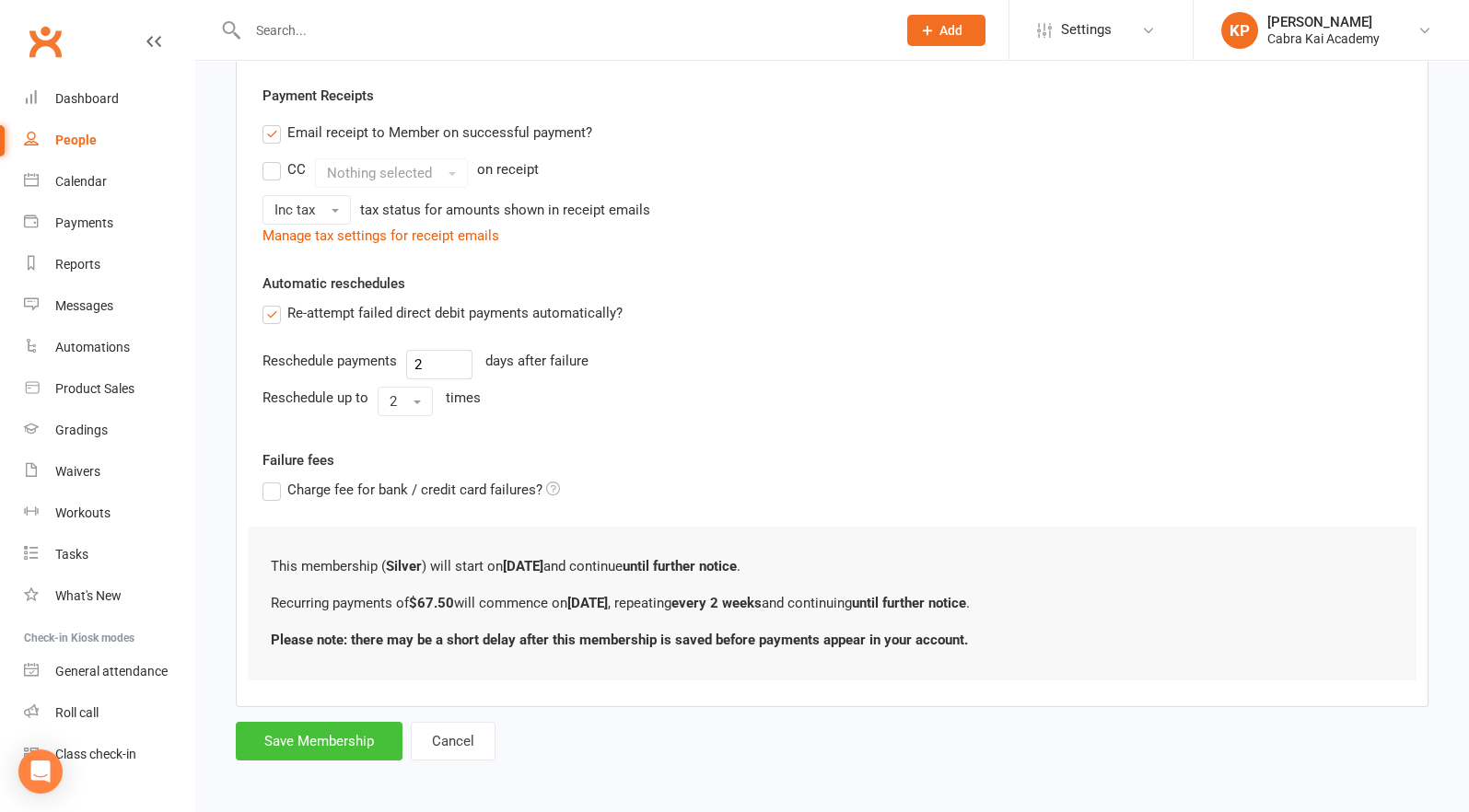
click at [299, 728] on button "Save Membership" at bounding box center [320, 741] width 167 height 39
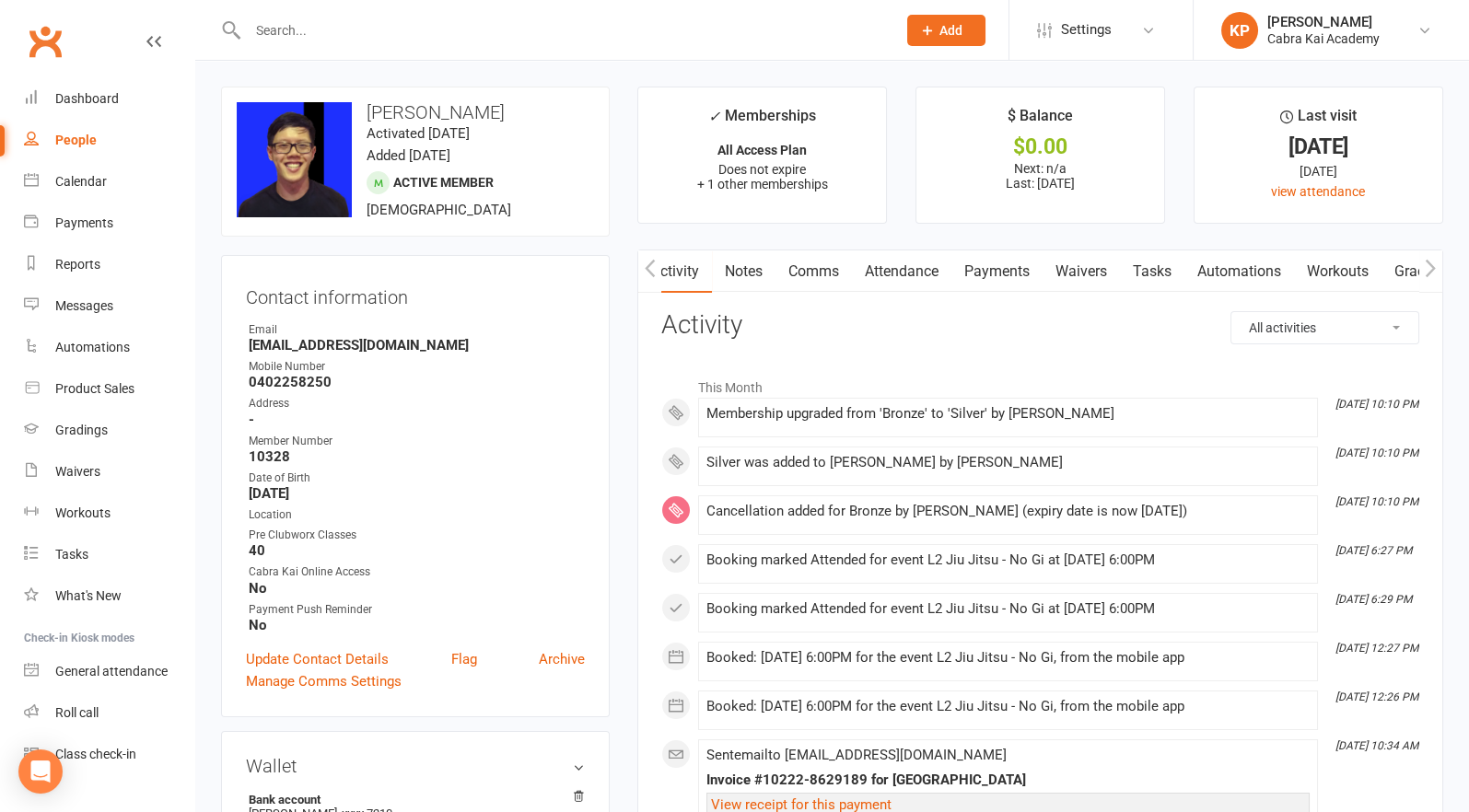
click at [825, 269] on link "Comms" at bounding box center [813, 272] width 77 height 43
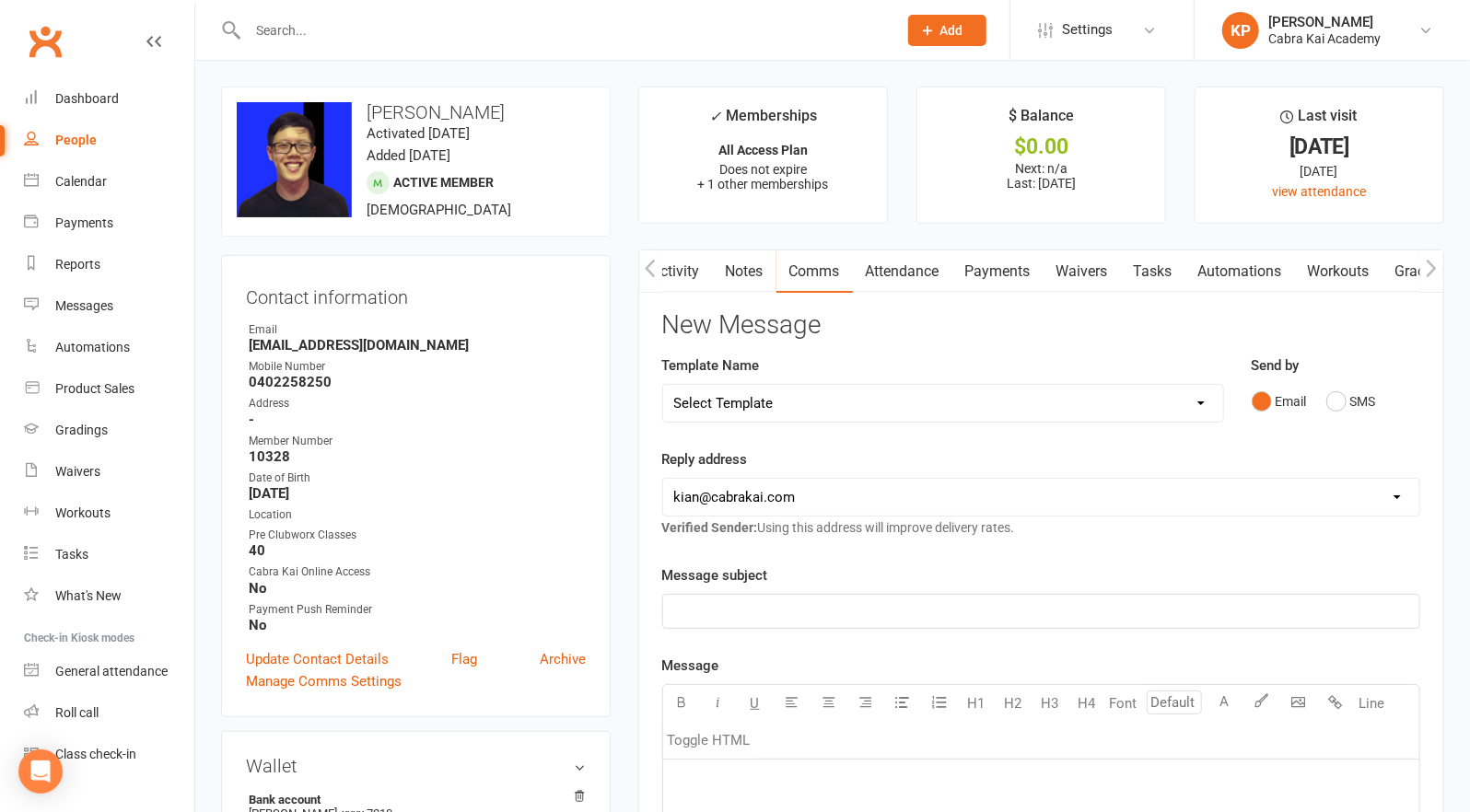
click at [1146, 445] on div "Template Name Select Template [SMS] [Default template - review before using] Ap…" at bounding box center [943, 401] width 590 height 94
click at [914, 237] on main "✓ Memberships All Access Plan Does not expire + 1 other memberships $ Balance $…" at bounding box center [1041, 754] width 834 height 1336
click at [90, 101] on div "Dashboard" at bounding box center [87, 98] width 64 height 15
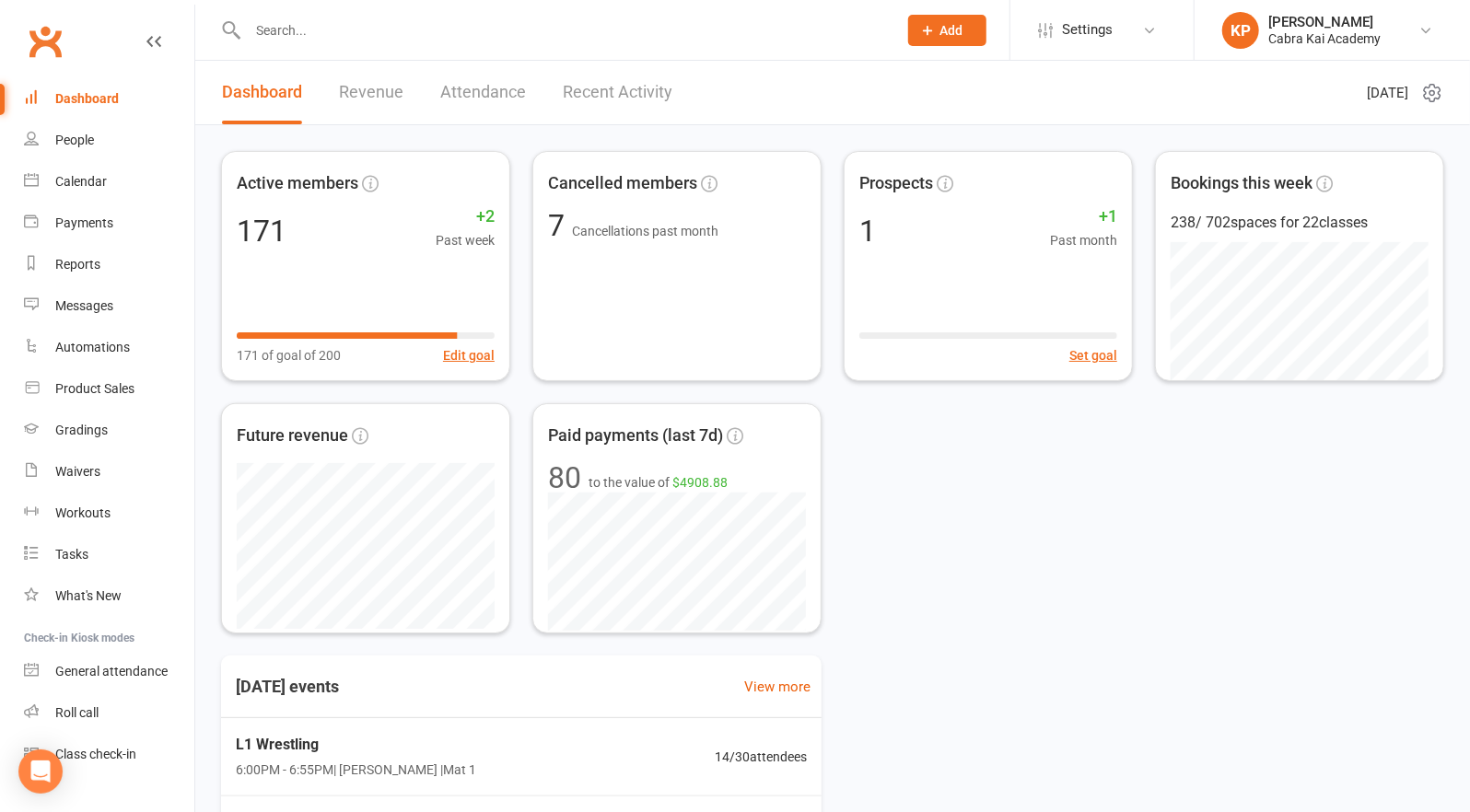
scroll to position [236, 0]
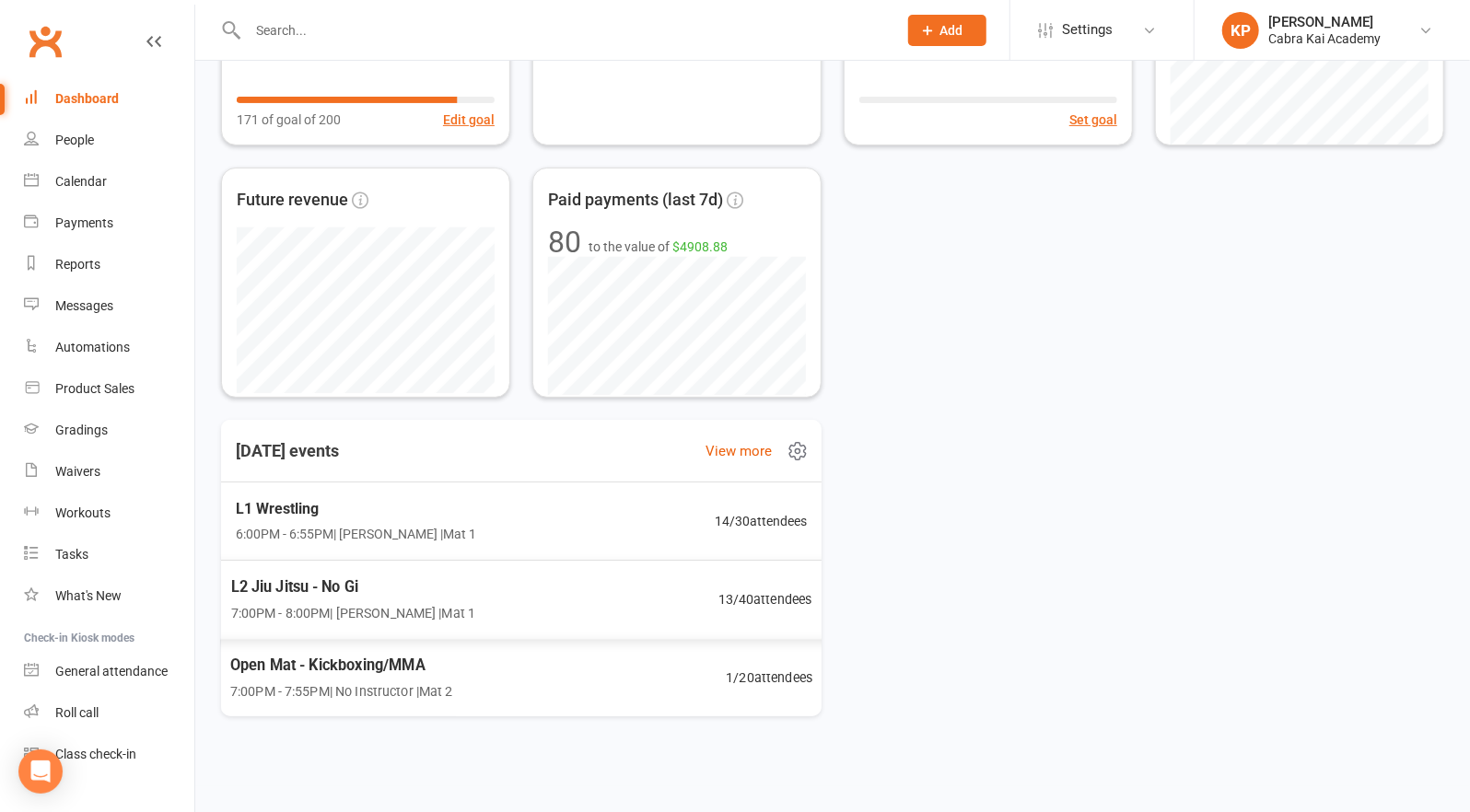
click at [474, 593] on div "L2 Jiu Jitsu - No Gi 7:00PM - 8:00PM | [PERSON_NAME] | Mat 1 13 / 40 attendees" at bounding box center [521, 599] width 627 height 79
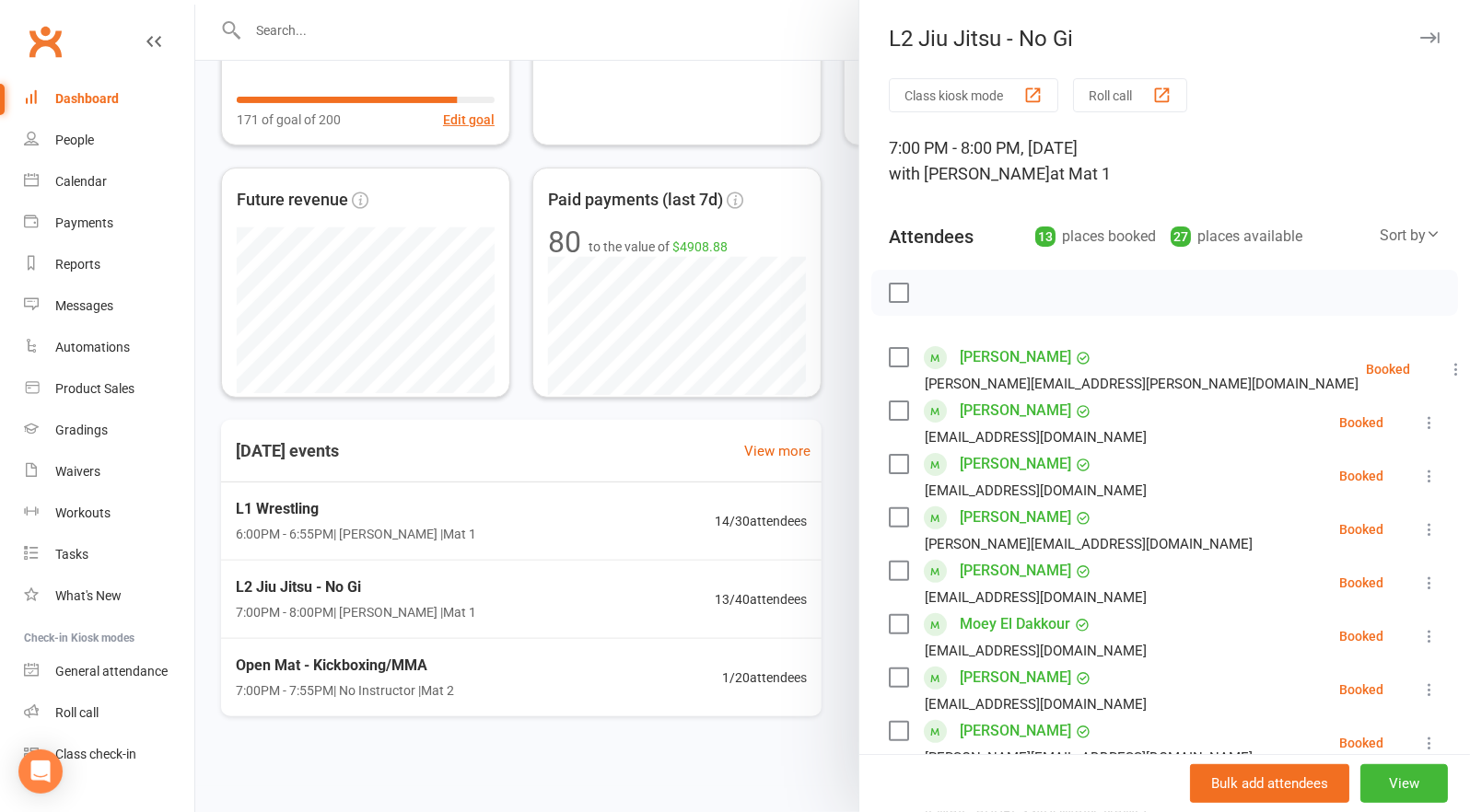
click at [892, 356] on label at bounding box center [898, 357] width 18 height 18
click at [931, 291] on icon "button" at bounding box center [939, 292] width 20 height 20
click at [894, 292] on label at bounding box center [898, 292] width 18 height 18
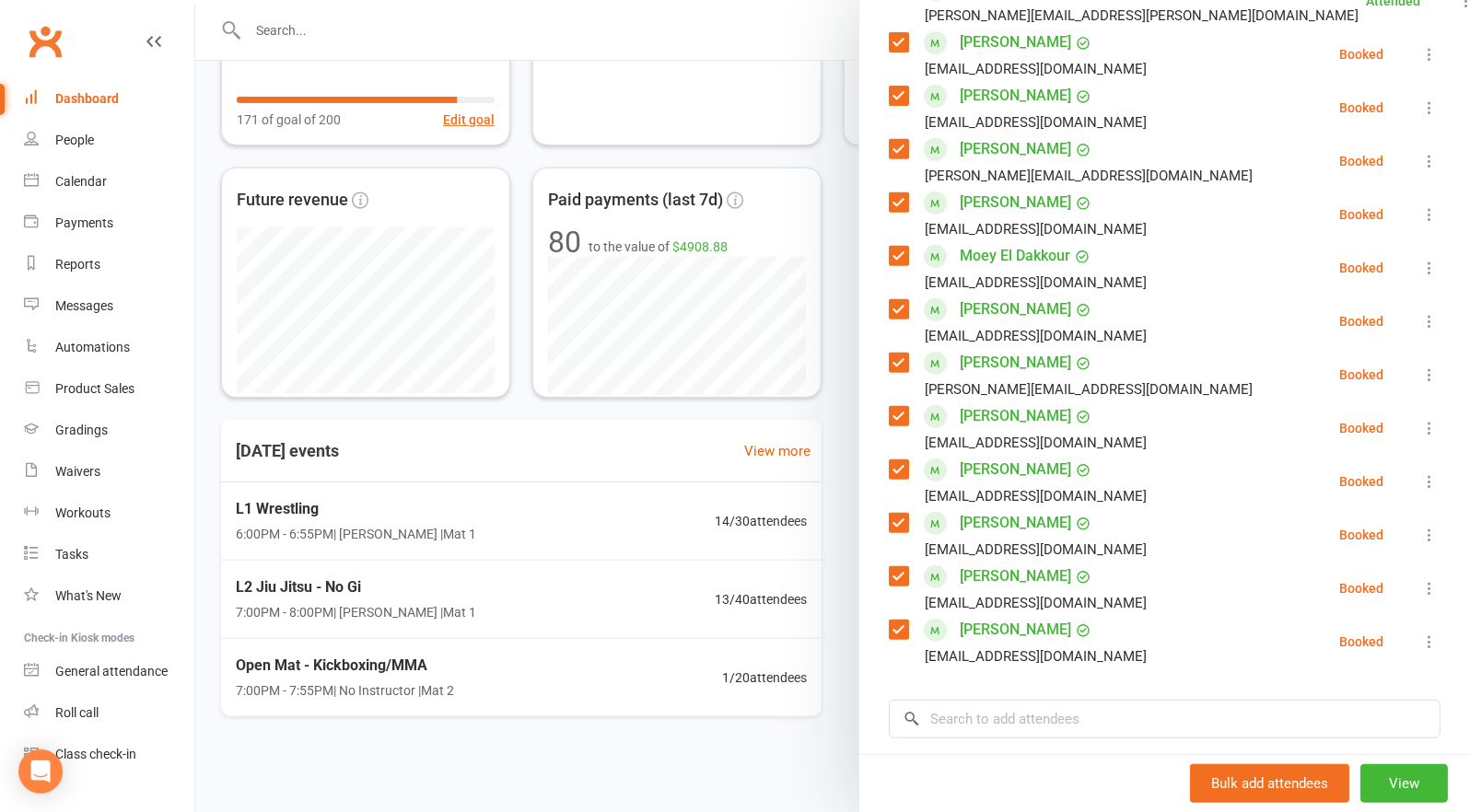
scroll to position [0, 0]
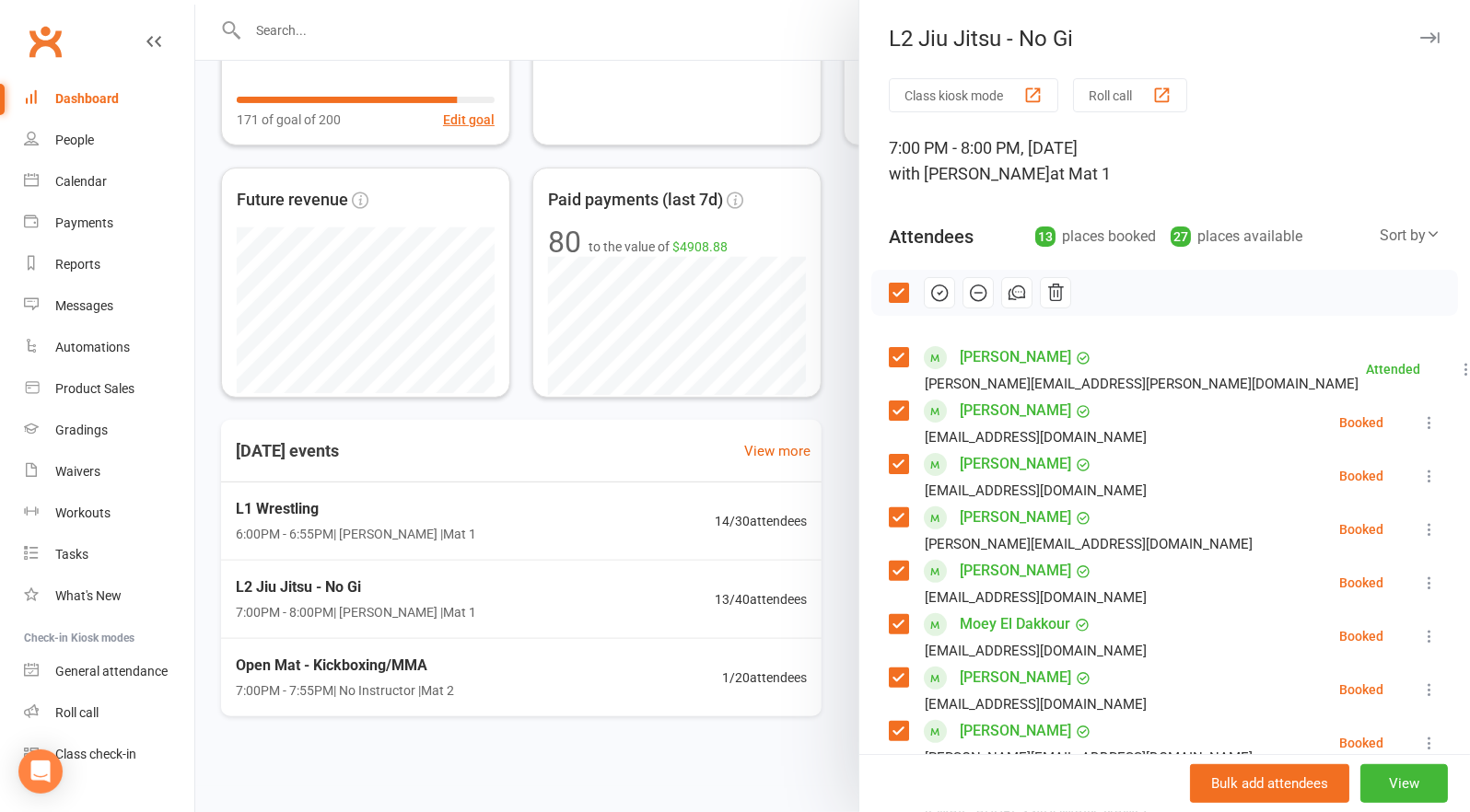
click at [936, 295] on icon "button" at bounding box center [939, 292] width 20 height 20
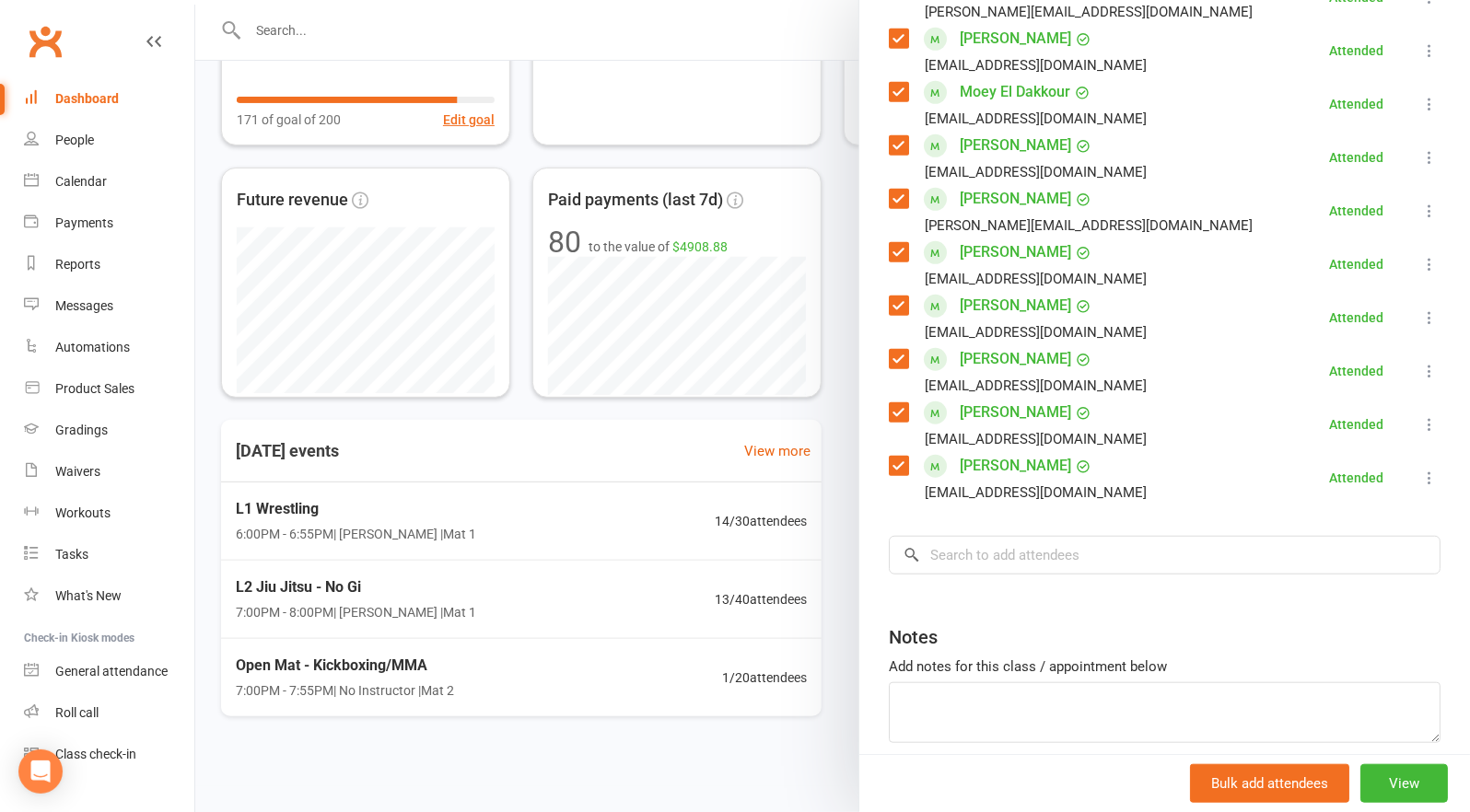
scroll to position [553, 0]
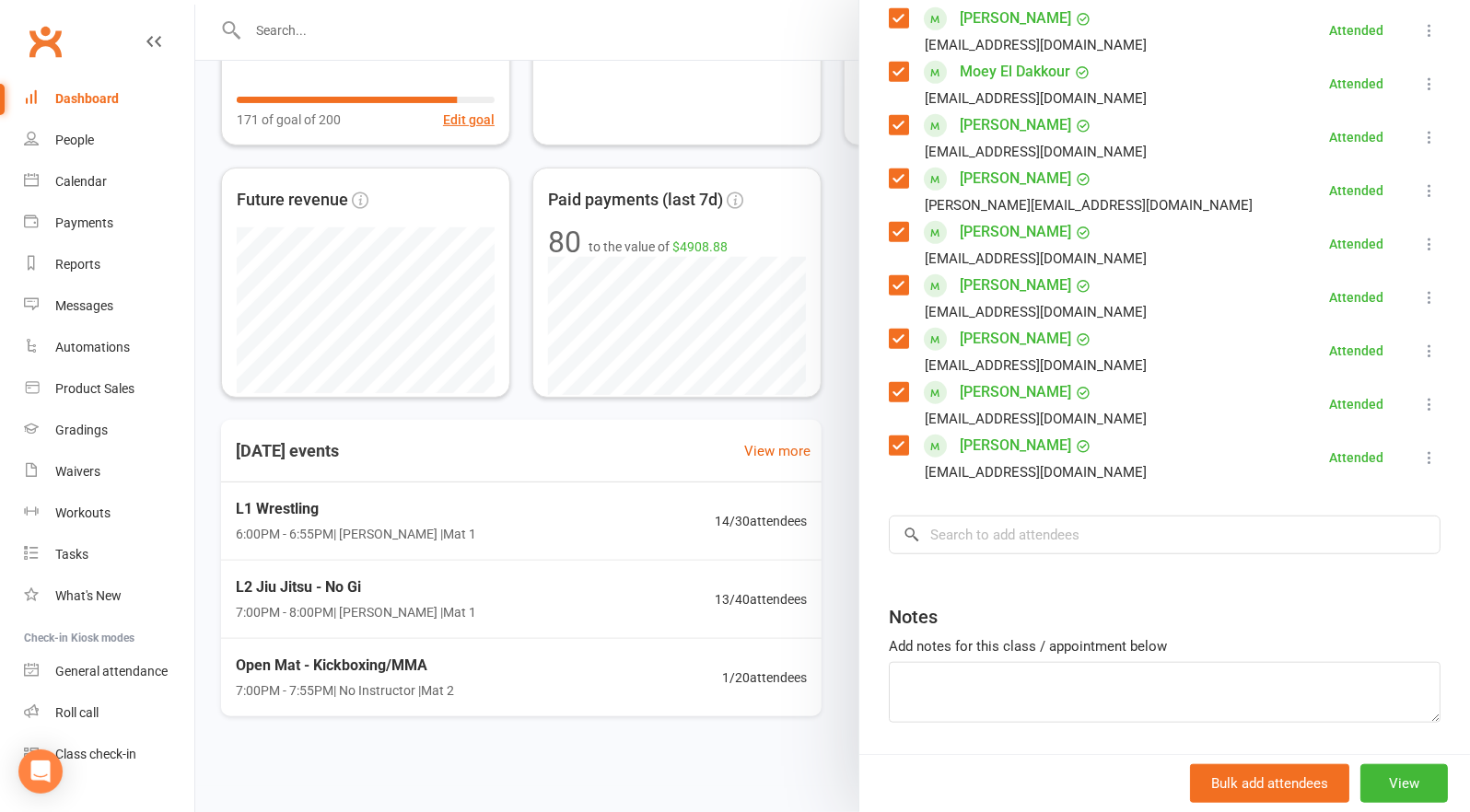
click at [536, 694] on div at bounding box center [833, 406] width 1275 height 812
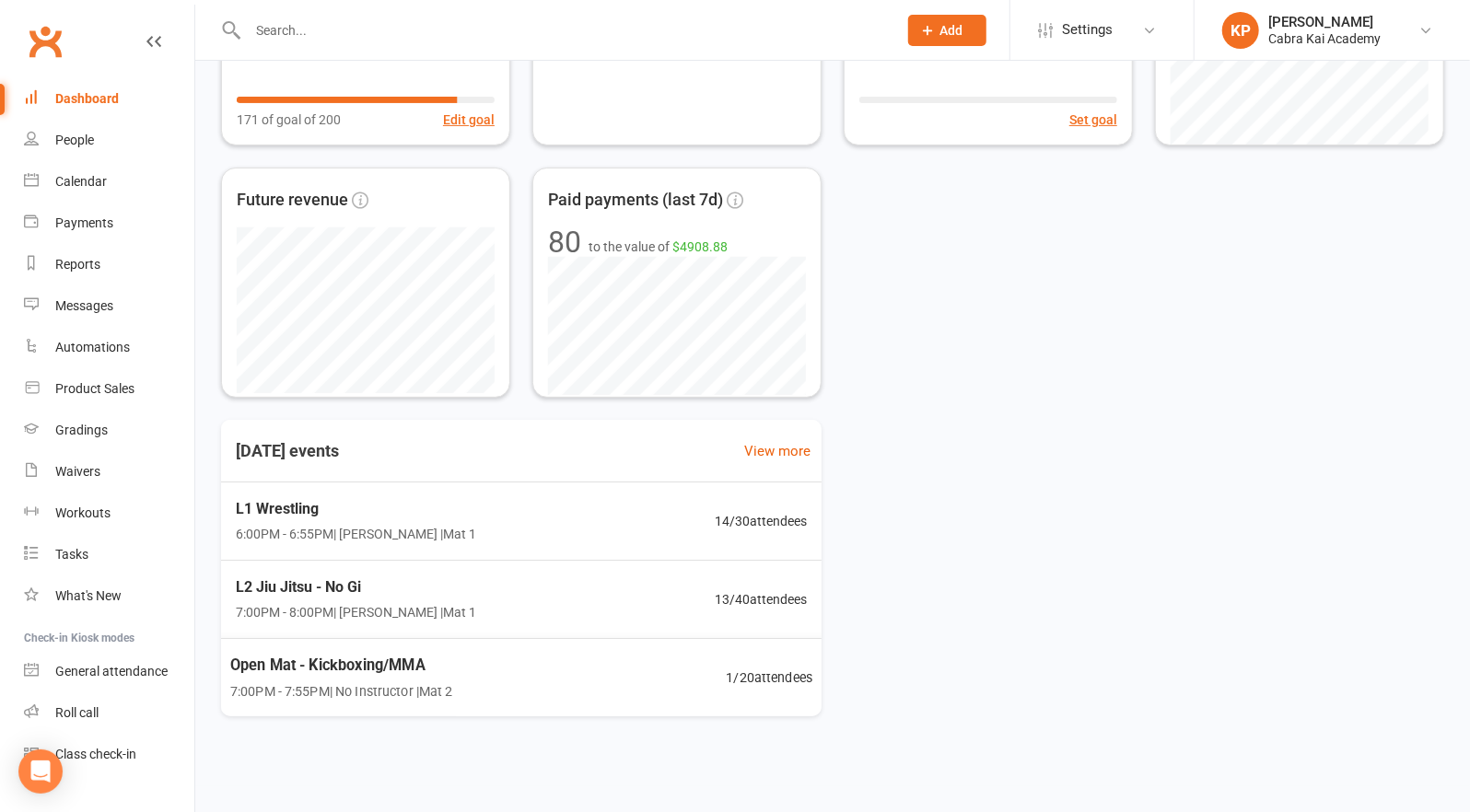
click at [461, 684] on div "Open Mat - Kickboxing/MMA 7:00PM - 7:55PM | No Instructor | Mat 2 1 / 20 attend…" at bounding box center [521, 677] width 628 height 79
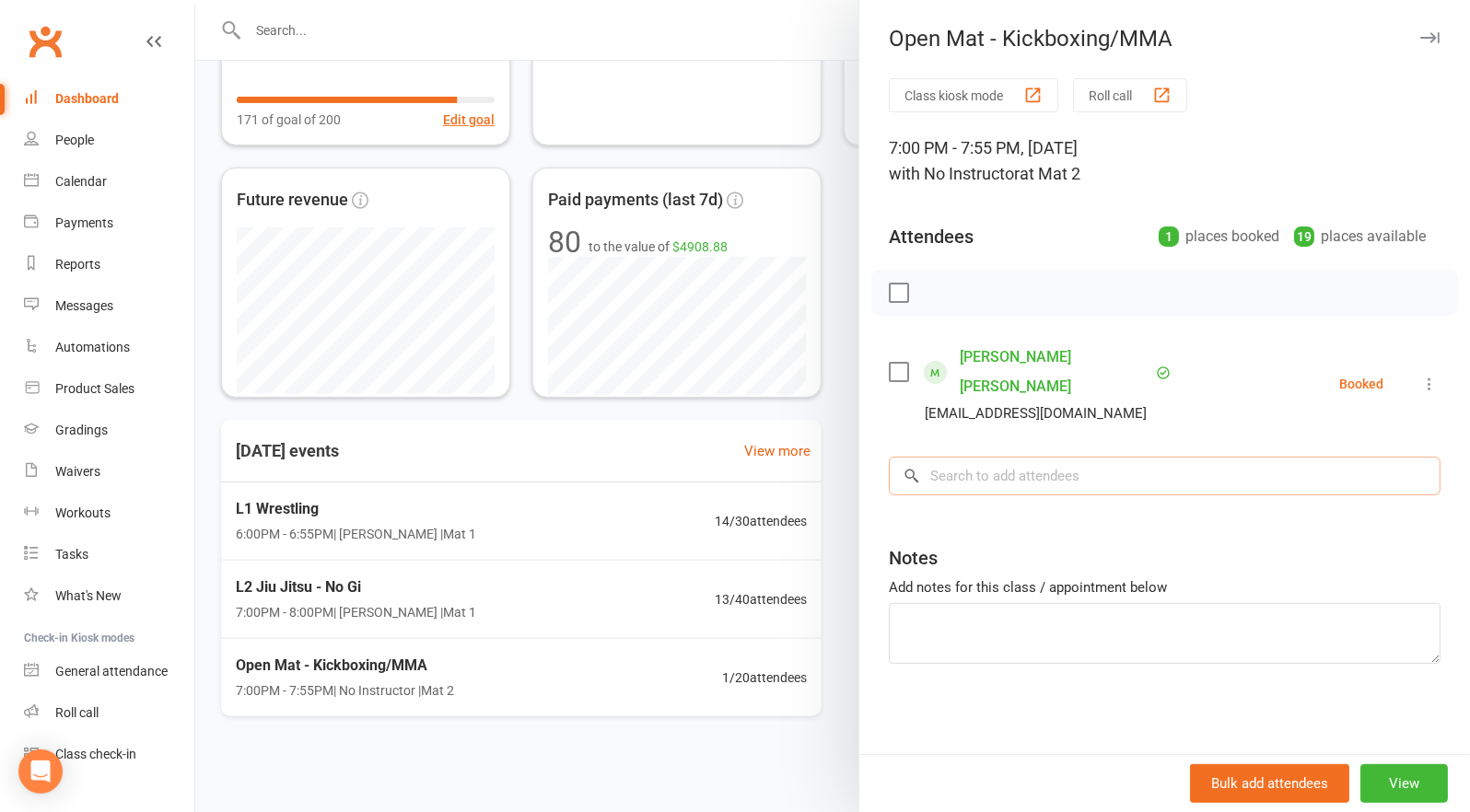
click at [949, 457] on input "search" at bounding box center [1165, 476] width 552 height 39
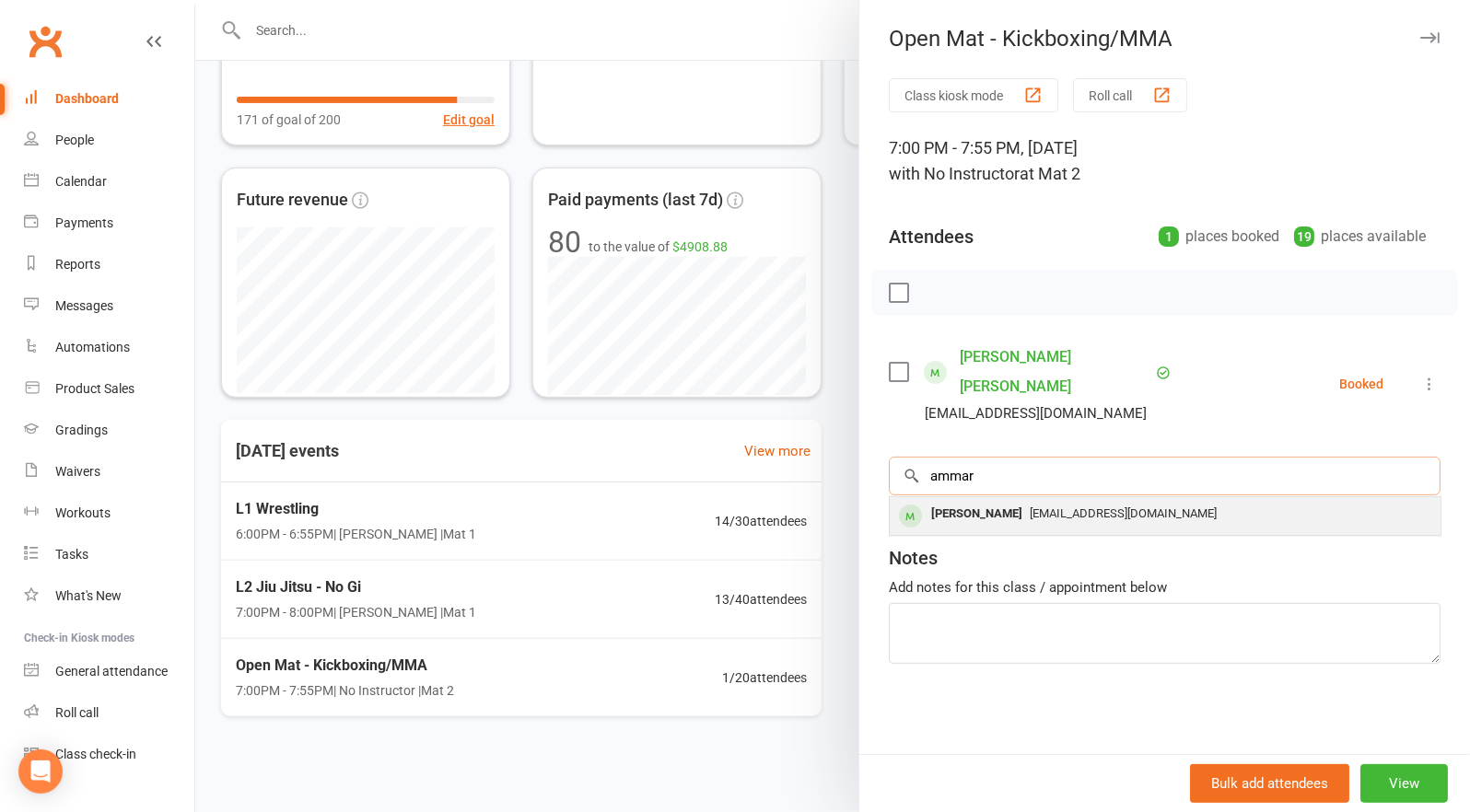
type input "ammar"
click at [1030, 506] on span "[EMAIL_ADDRESS][DOMAIN_NAME]" at bounding box center [1123, 513] width 187 height 14
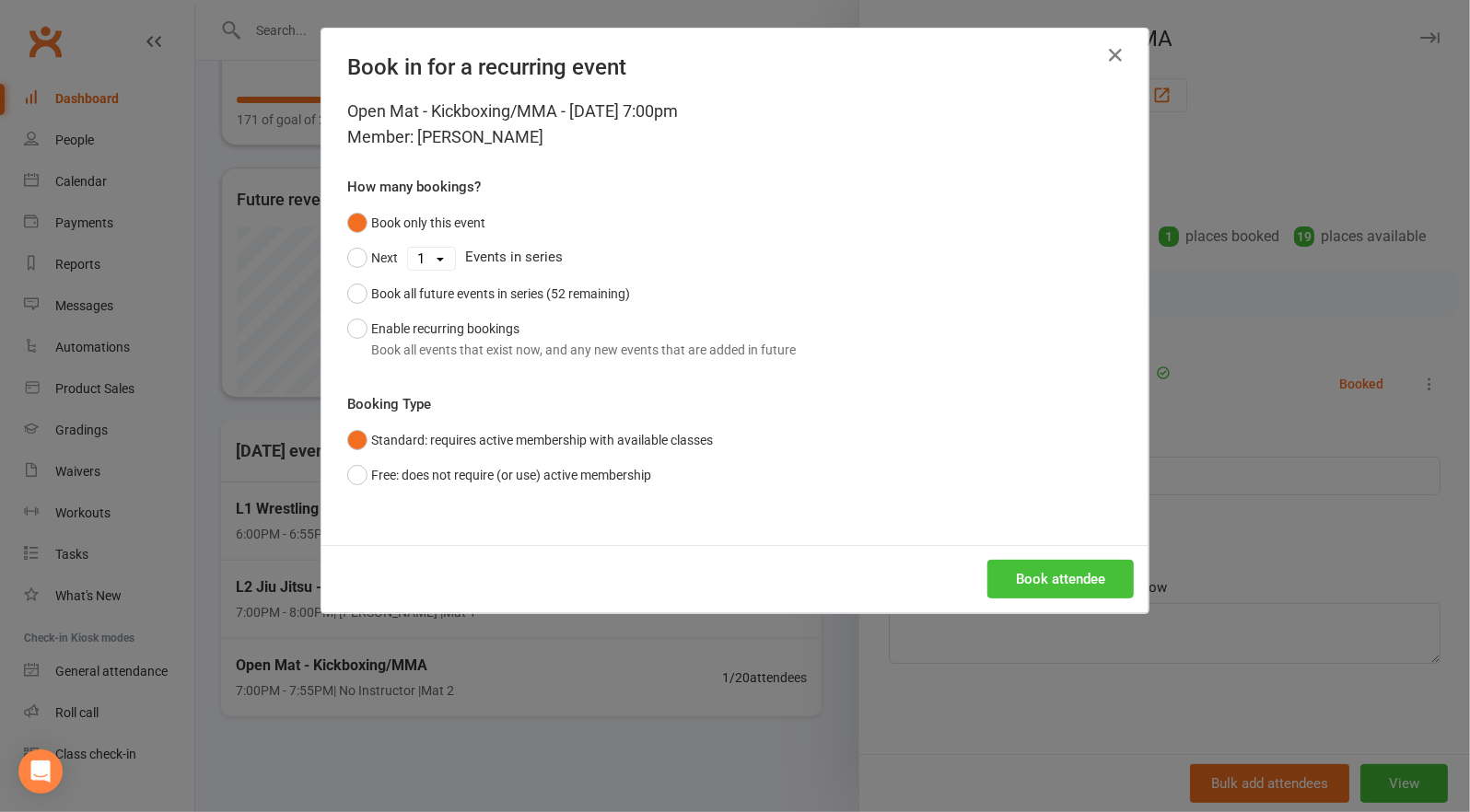
click at [1063, 576] on button "Book attendee" at bounding box center [1060, 579] width 146 height 39
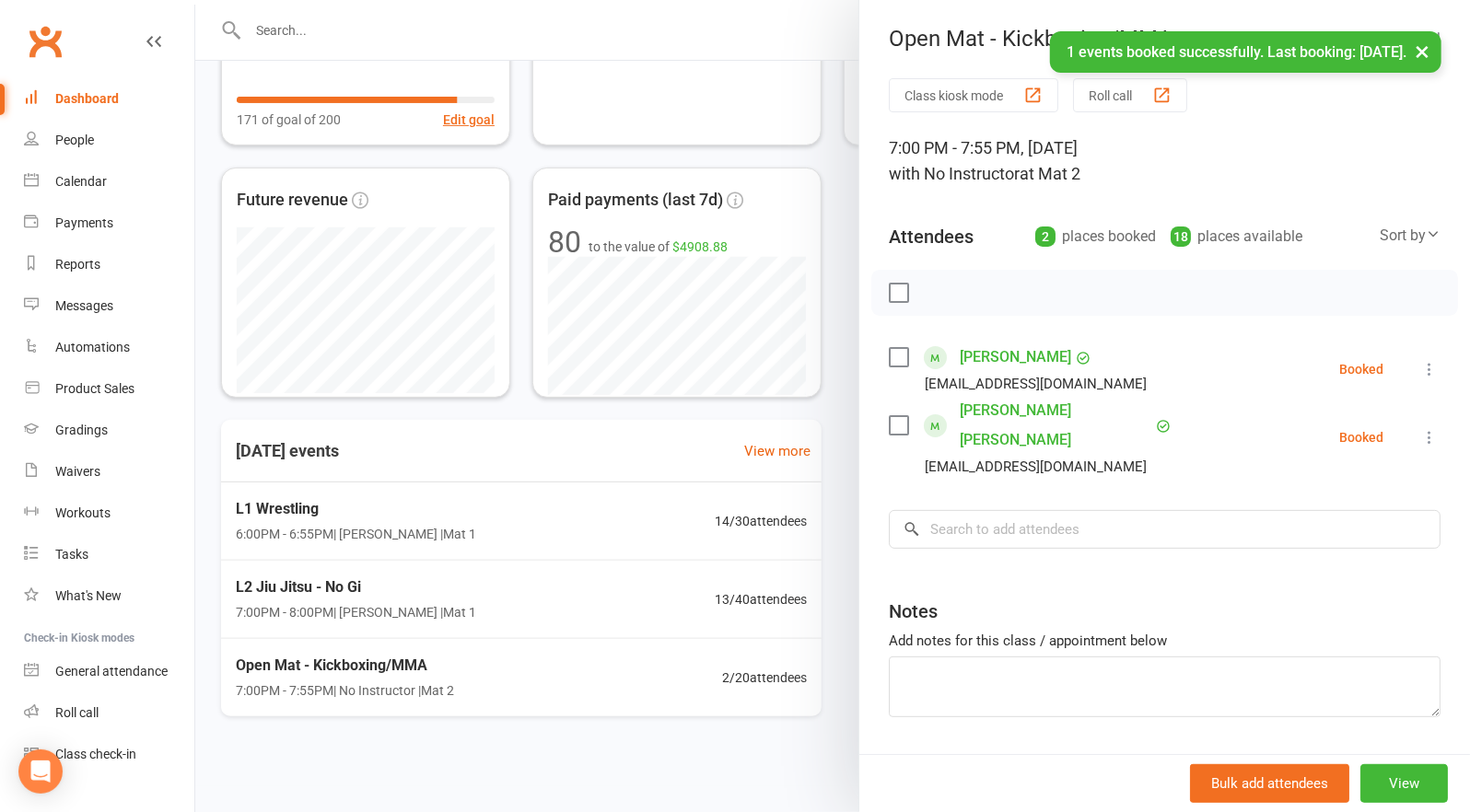
click at [898, 293] on label at bounding box center [898, 292] width 18 height 18
click at [938, 293] on icon "button" at bounding box center [939, 294] width 2 height 2
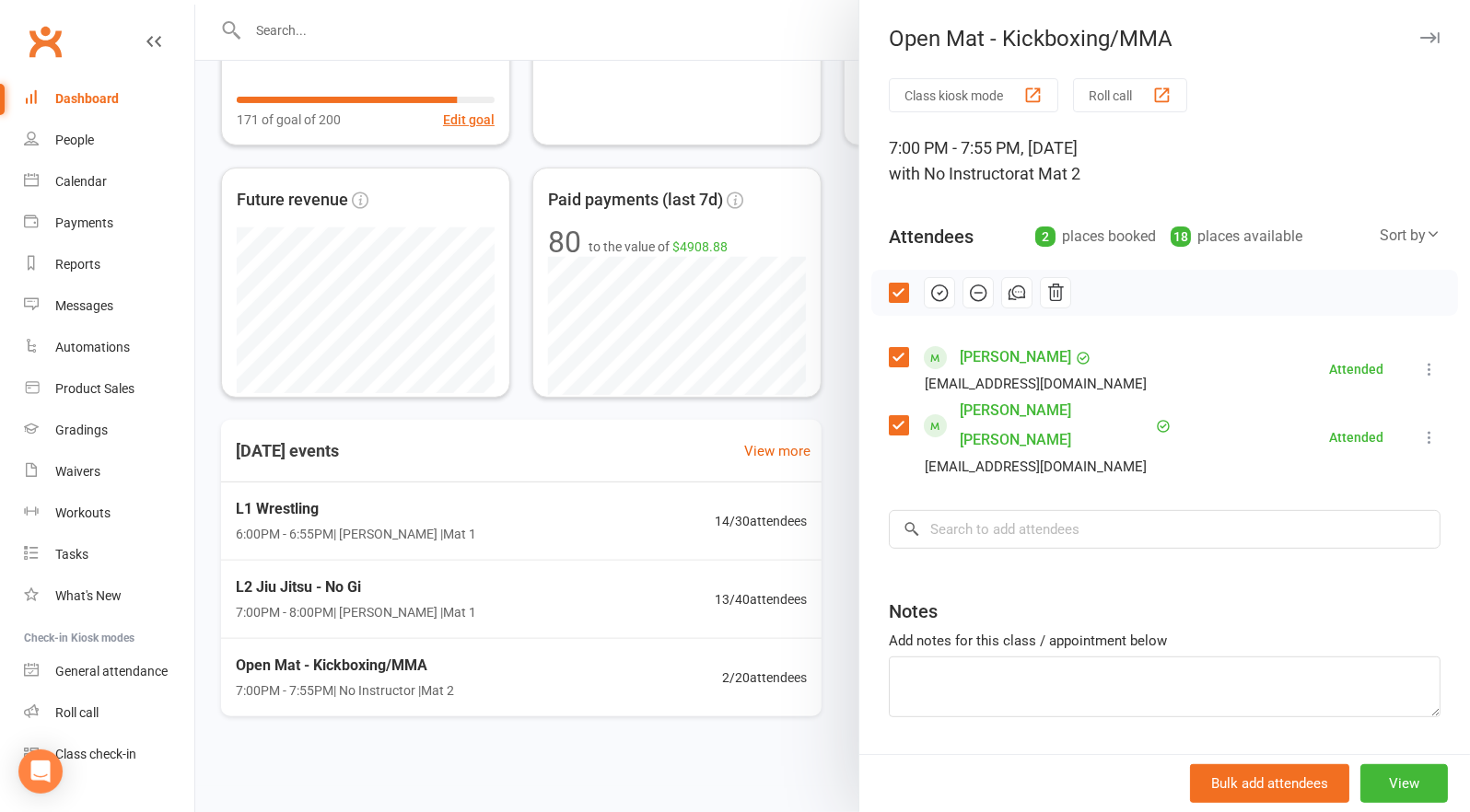
click at [85, 87] on link "Dashboard" at bounding box center [109, 99] width 170 height 42
drag, startPoint x: 818, startPoint y: 617, endPoint x: 825, endPoint y: 611, distance: 9.2
click at [819, 616] on div at bounding box center [833, 406] width 1275 height 812
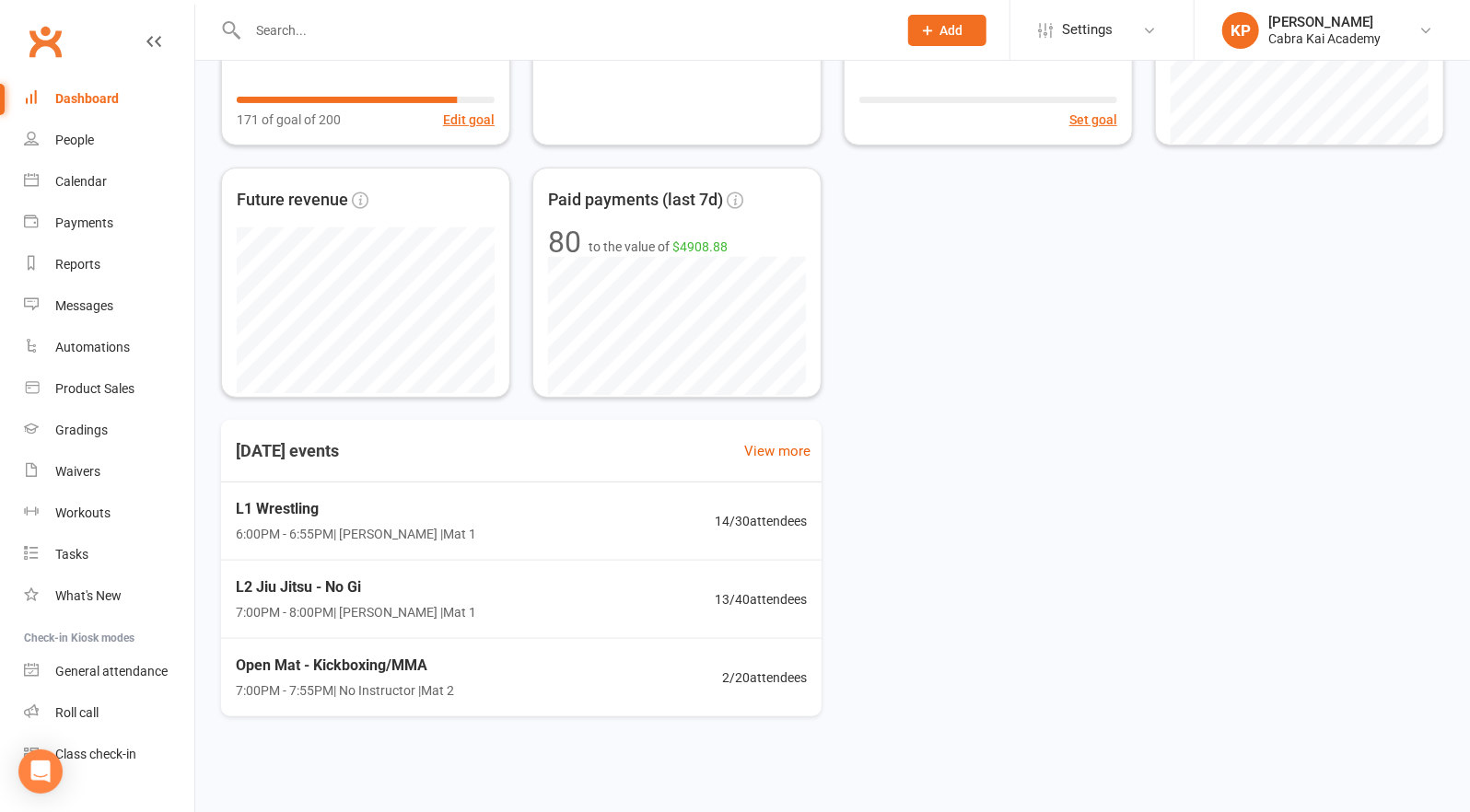
click at [825, 608] on div at bounding box center [1151, 406] width 1275 height 812
